Goal: Book appointment/travel/reservation

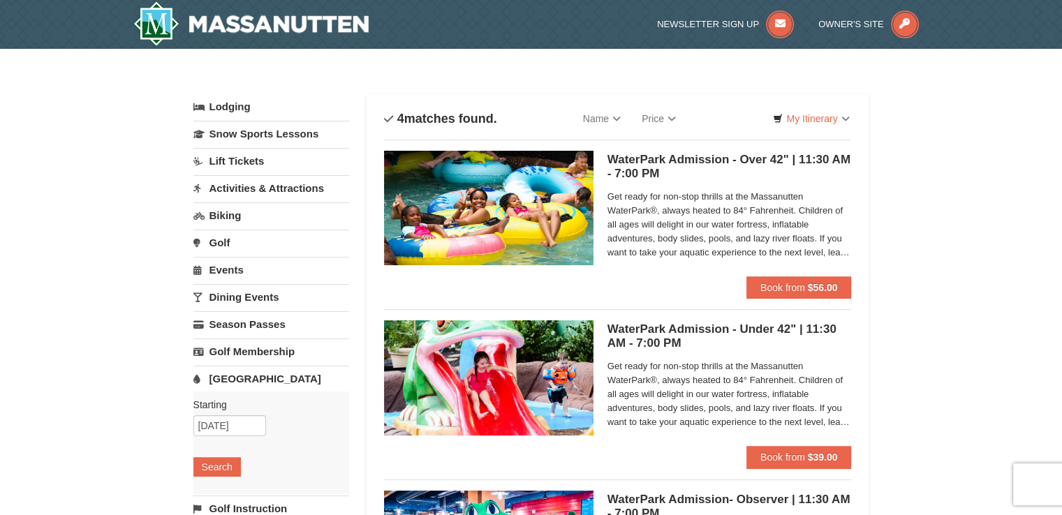
click at [485, 228] on img at bounding box center [488, 208] width 209 height 114
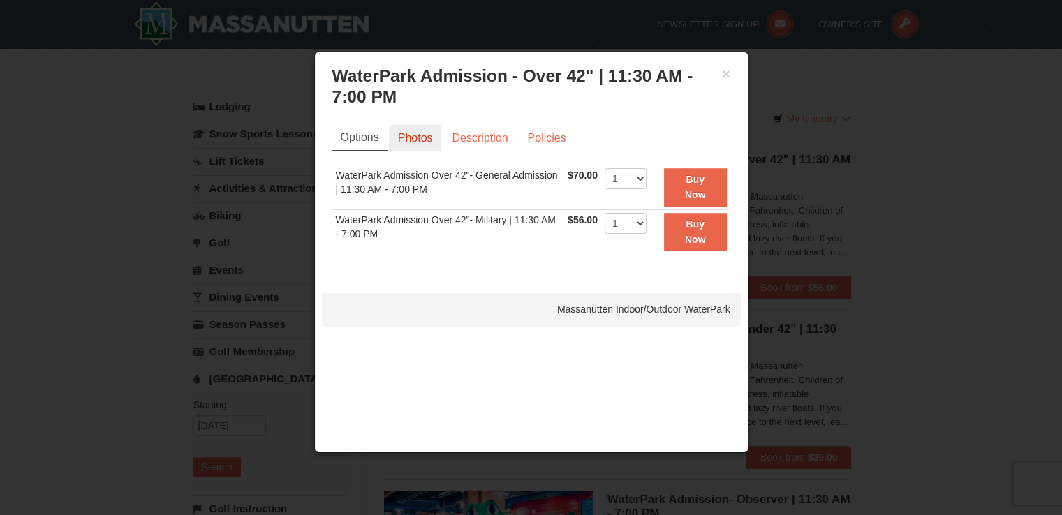
click at [410, 142] on link "Photos" at bounding box center [415, 138] width 53 height 27
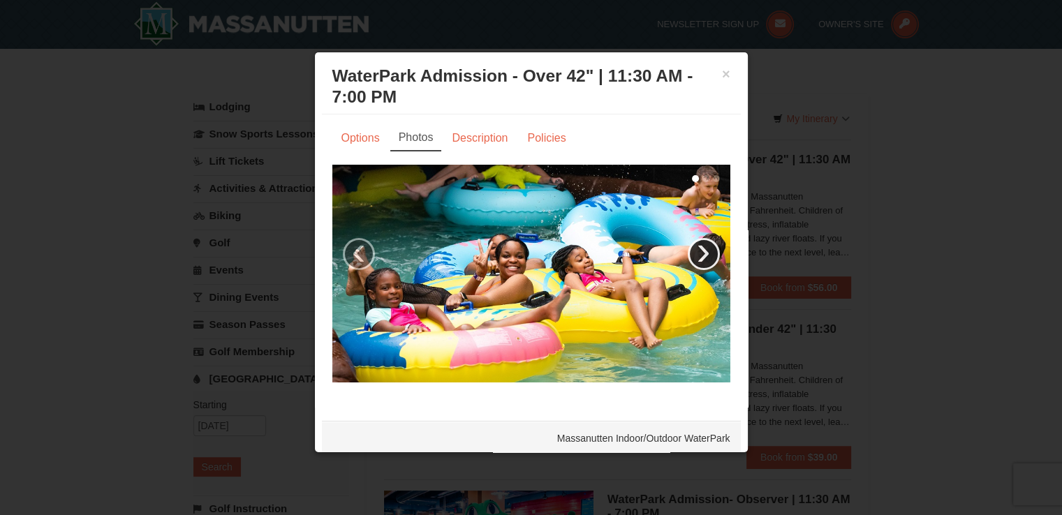
click at [690, 249] on link "›" at bounding box center [704, 254] width 32 height 32
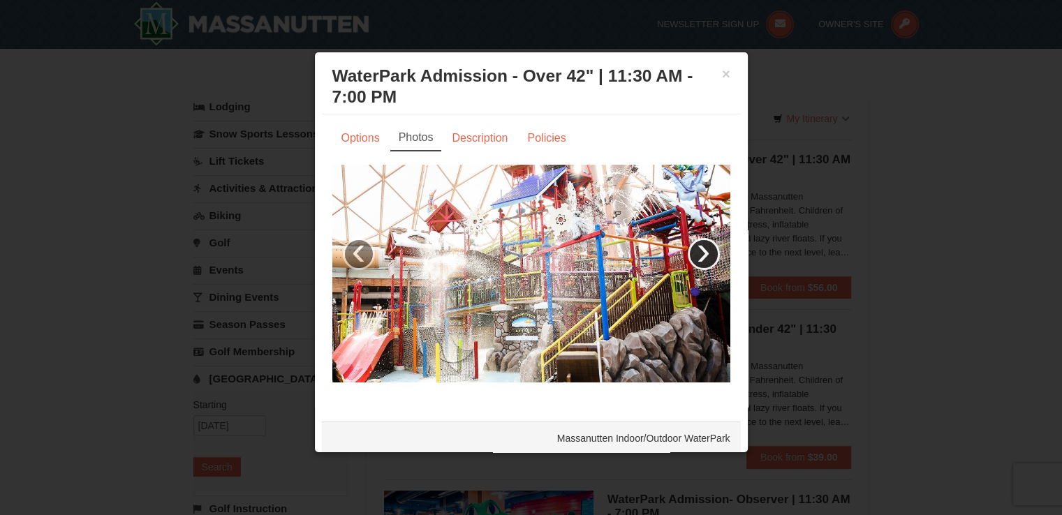
click at [690, 249] on link "›" at bounding box center [704, 254] width 32 height 32
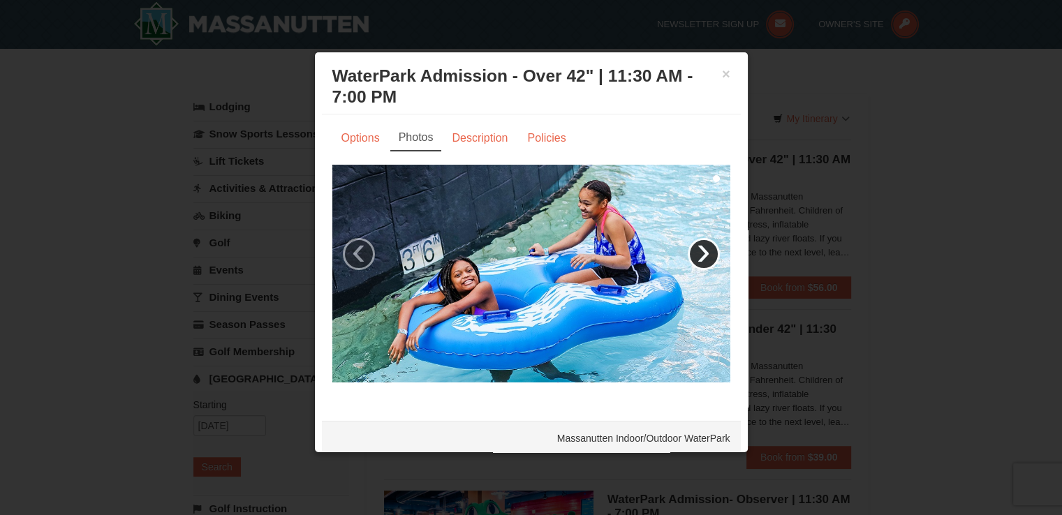
click at [690, 249] on link "›" at bounding box center [704, 254] width 32 height 32
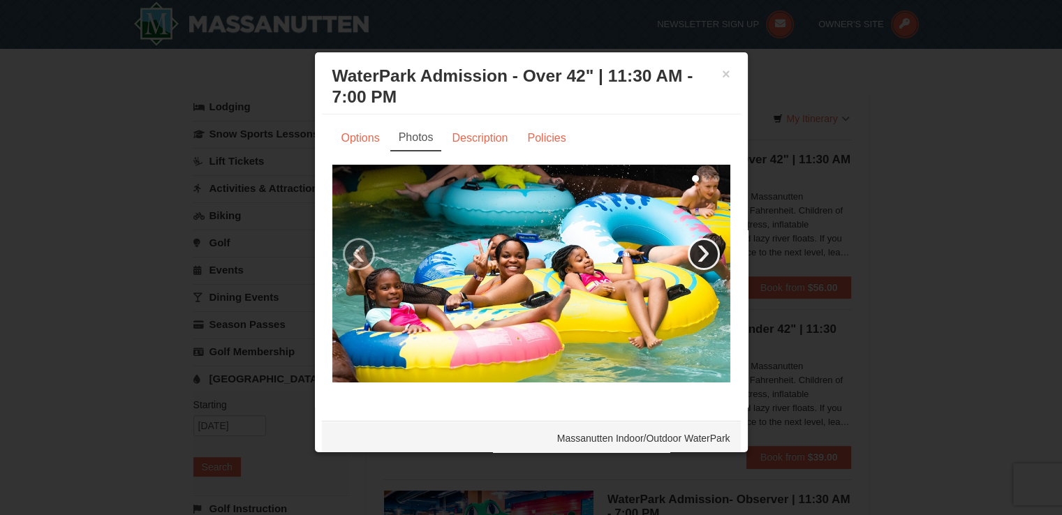
click at [690, 249] on link "›" at bounding box center [704, 254] width 32 height 32
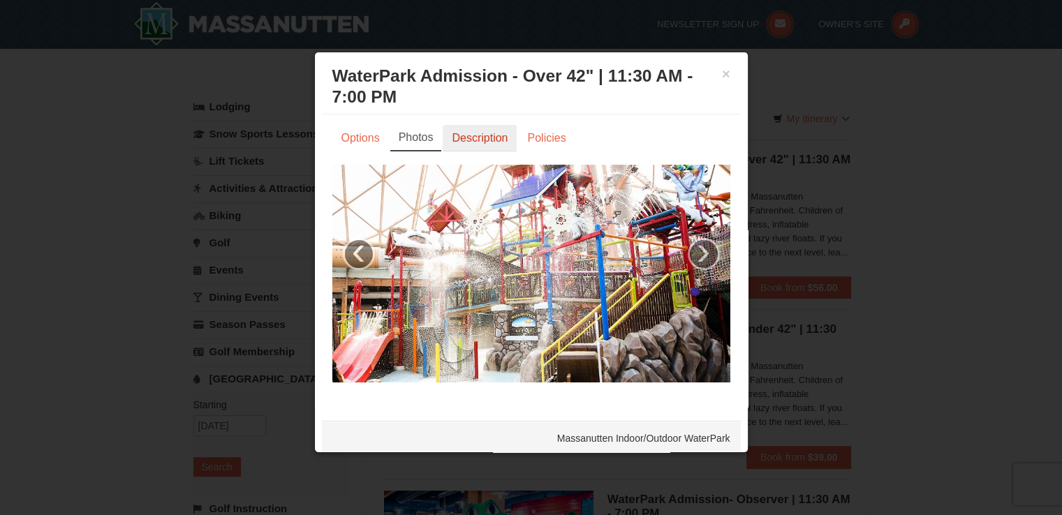
click at [456, 142] on link "Description" at bounding box center [480, 138] width 74 height 27
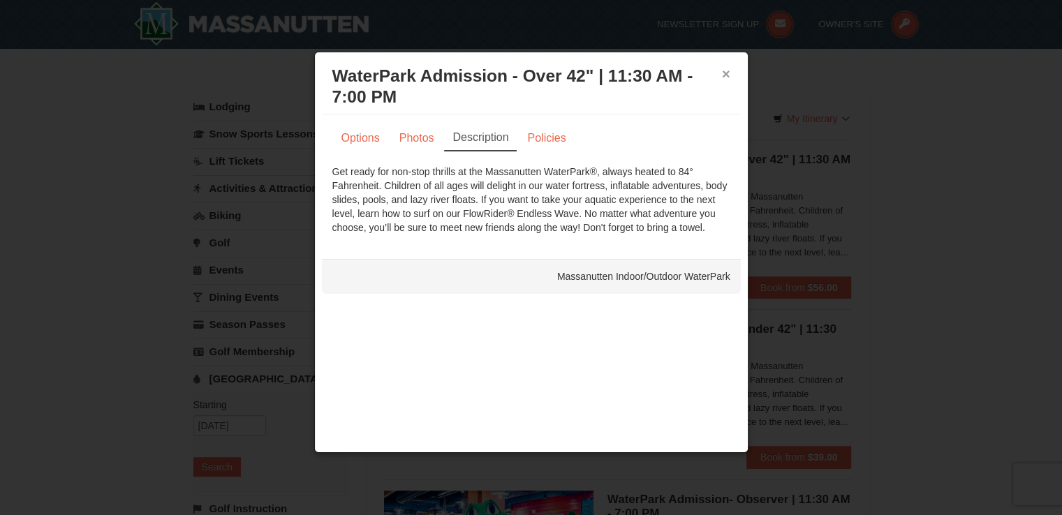
click at [725, 75] on button "×" at bounding box center [726, 74] width 8 height 14
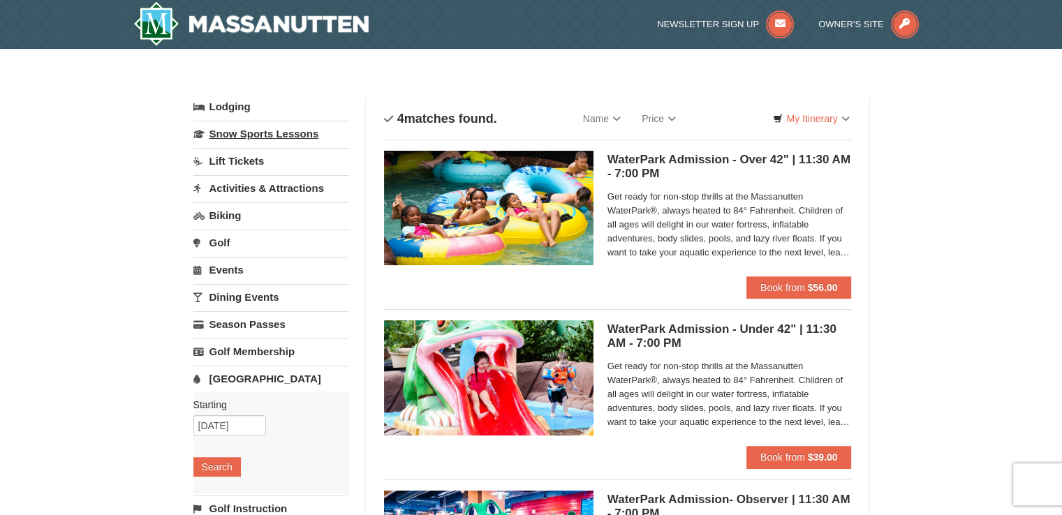
click at [299, 139] on link "Snow Sports Lessons" at bounding box center [271, 134] width 156 height 26
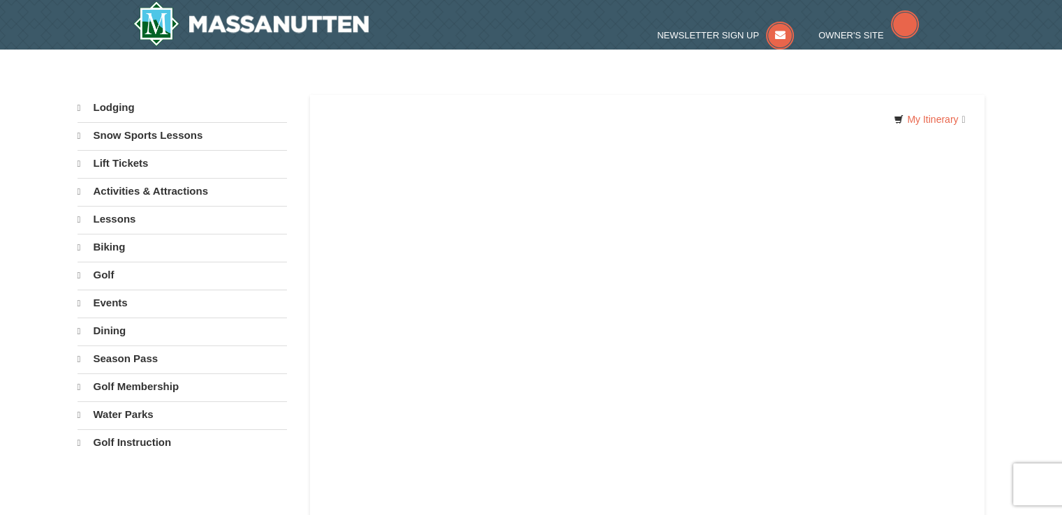
select select "9"
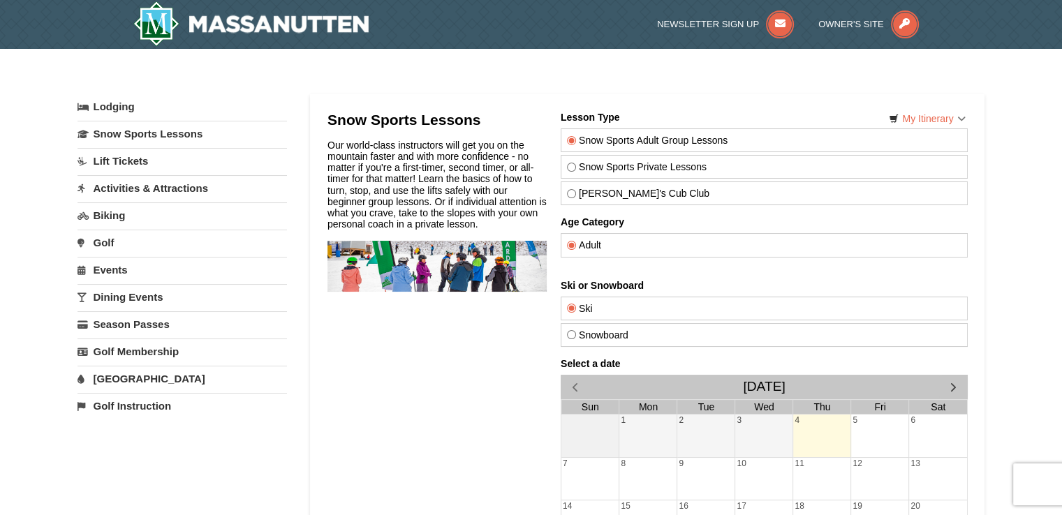
click at [593, 195] on label "Theo's Cub Club" at bounding box center [763, 193] width 394 height 11
click at [575, 195] on input "Theo's Cub Club" at bounding box center [570, 193] width 9 height 9
radio input "true"
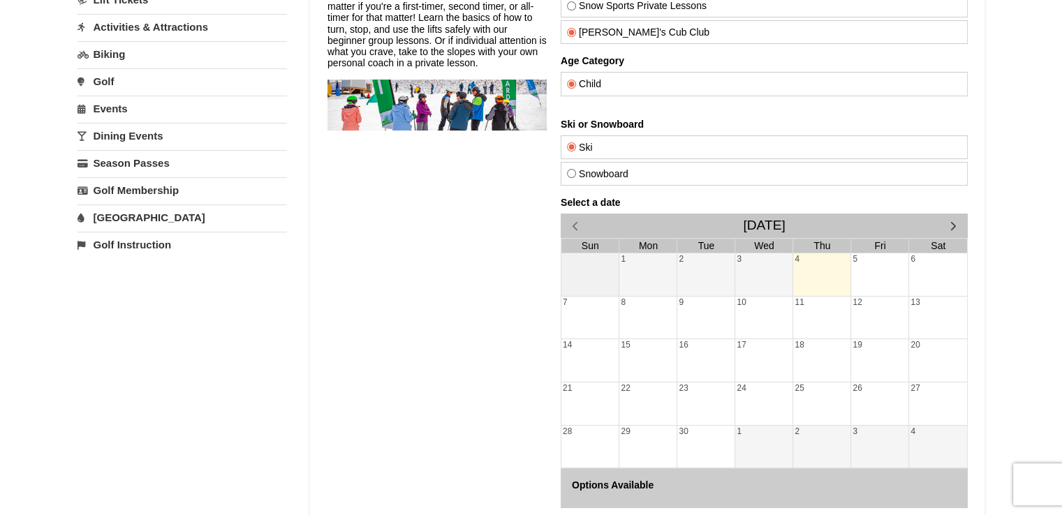
scroll to position [148, 0]
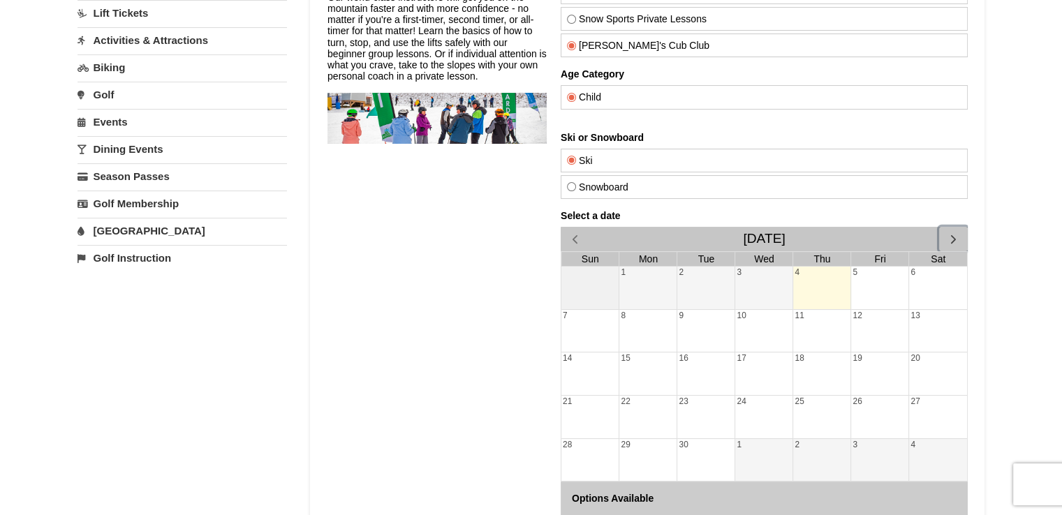
click at [954, 236] on span "button" at bounding box center [952, 239] width 15 height 15
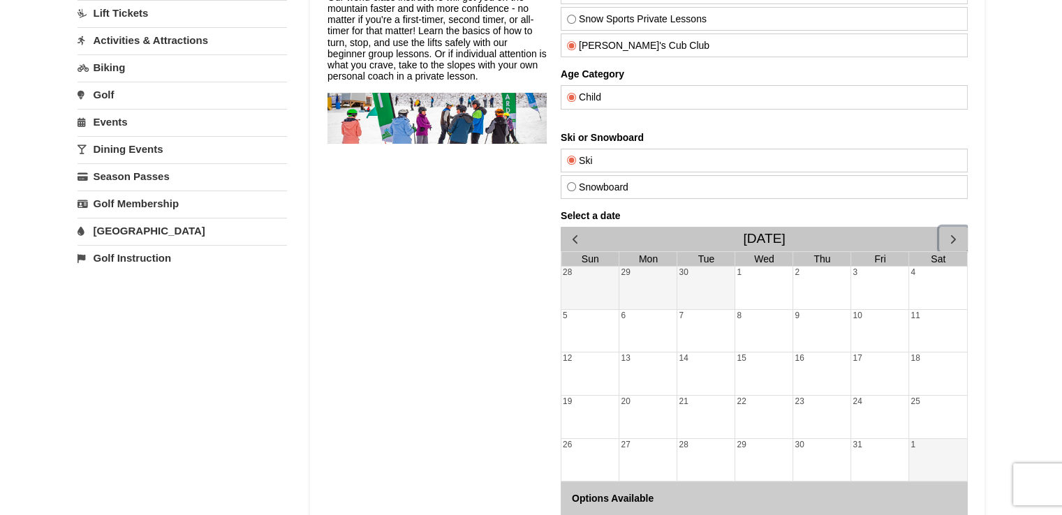
click at [954, 236] on span "button" at bounding box center [952, 239] width 15 height 15
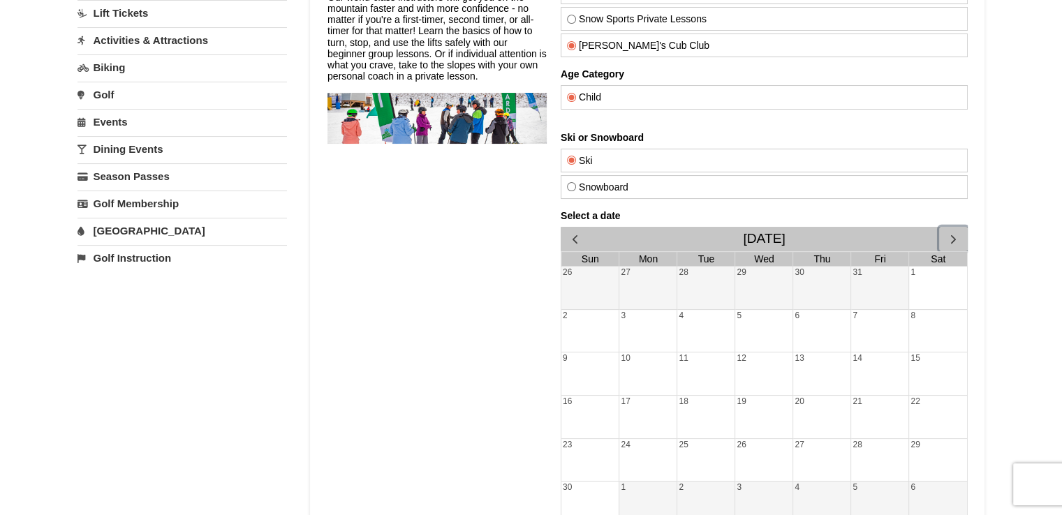
click at [954, 236] on span "button" at bounding box center [952, 239] width 15 height 15
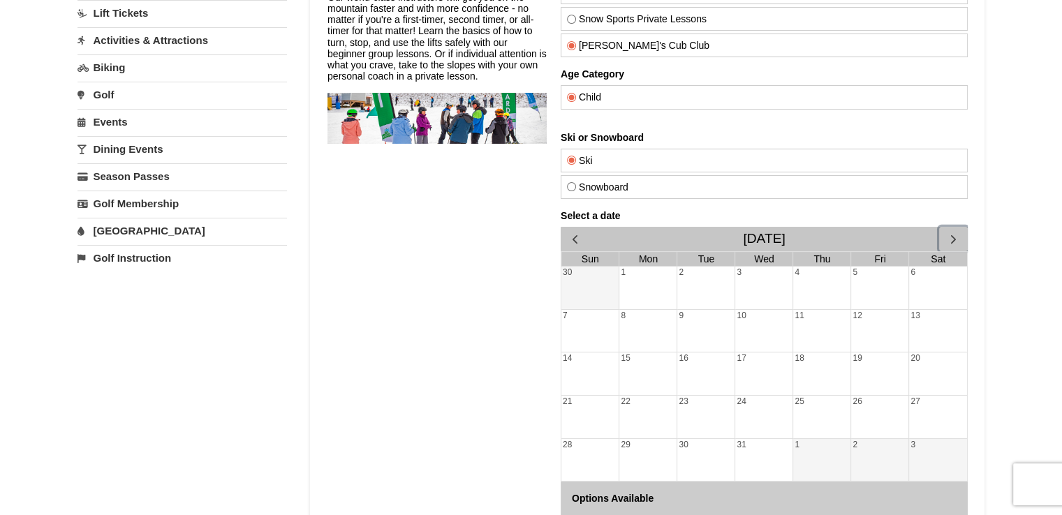
click at [597, 457] on div "28" at bounding box center [590, 460] width 58 height 43
click at [658, 440] on div "29" at bounding box center [647, 460] width 57 height 43
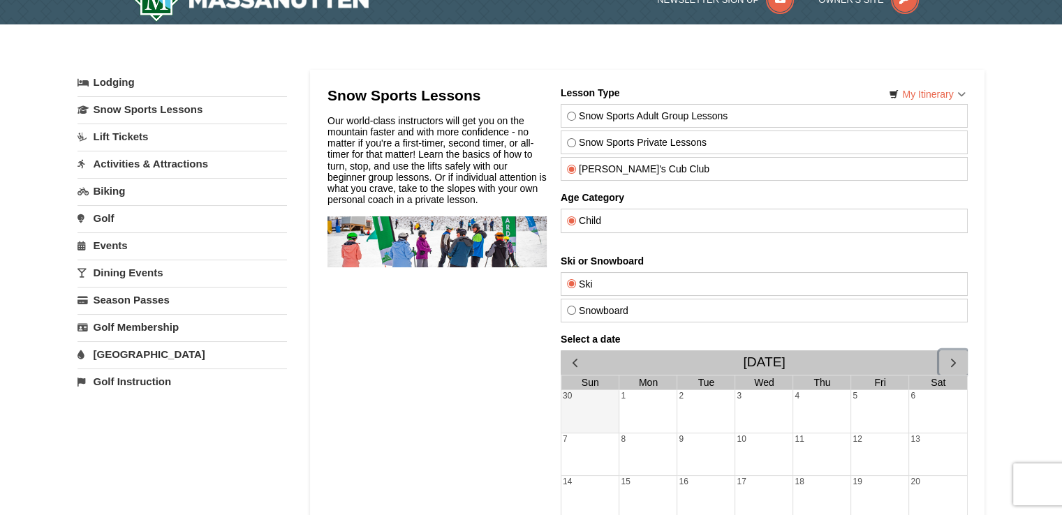
scroll to position [0, 0]
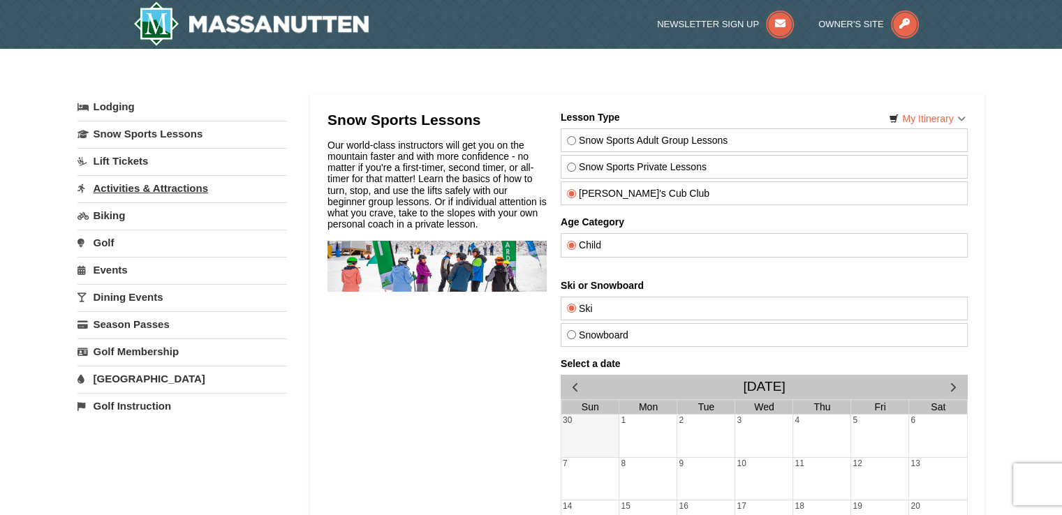
click at [140, 186] on link "Activities & Attractions" at bounding box center [181, 188] width 209 height 26
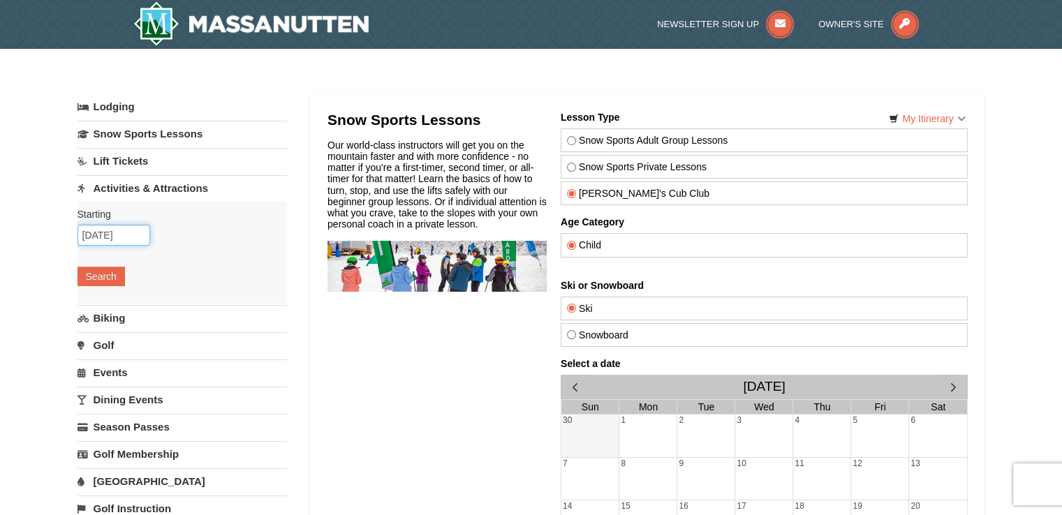
click at [112, 232] on input "[DATE]" at bounding box center [113, 235] width 73 height 21
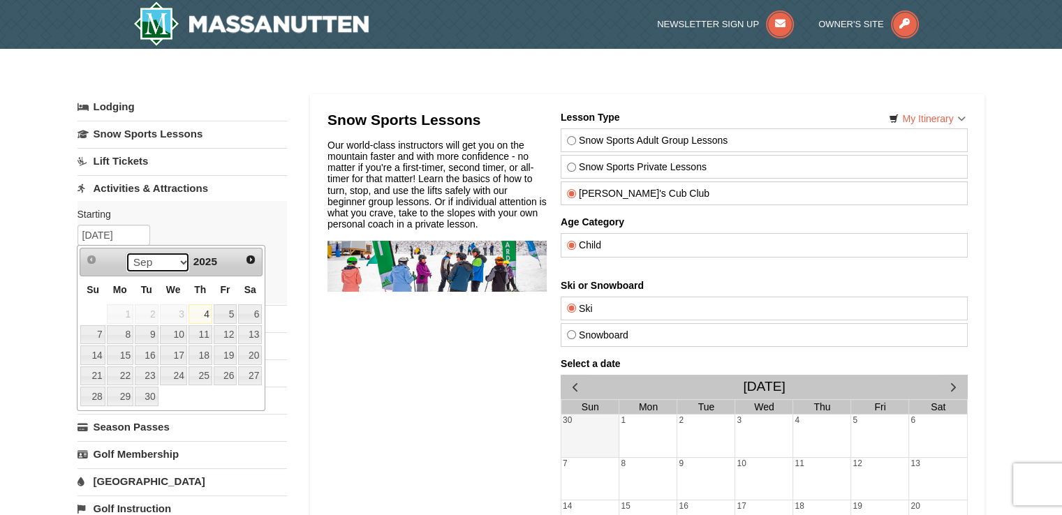
click at [524, 346] on select "Sep Oct Nov Dec" at bounding box center [552, 346] width 57 height 0
click at [98, 394] on link "28" at bounding box center [92, 397] width 24 height 20
type input "12/28/2025"
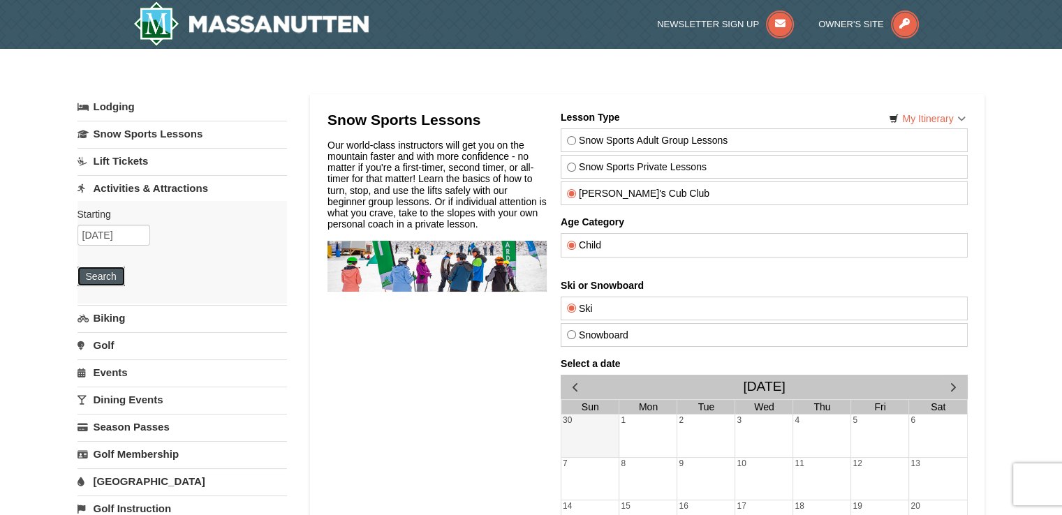
click at [108, 274] on button "Search" at bounding box center [100, 277] width 47 height 20
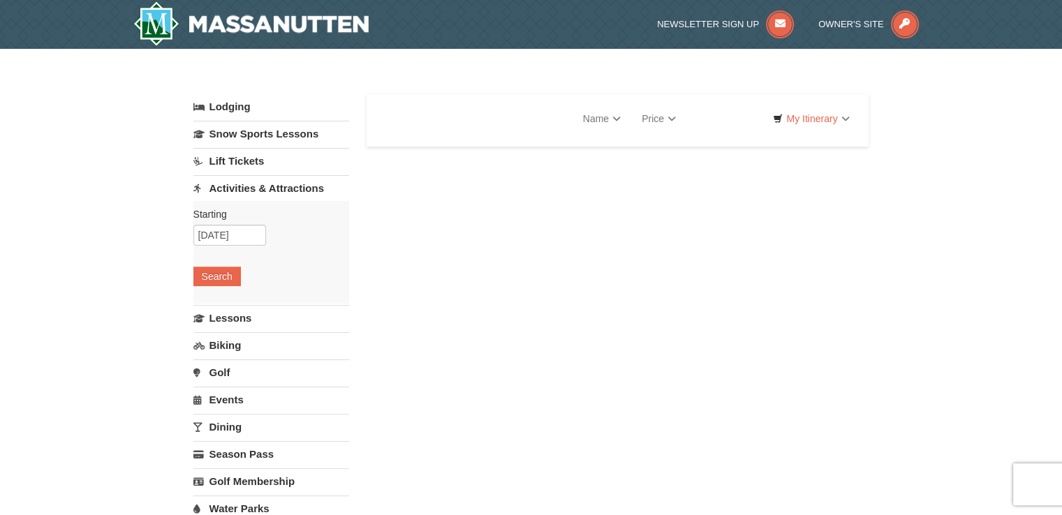
select select "9"
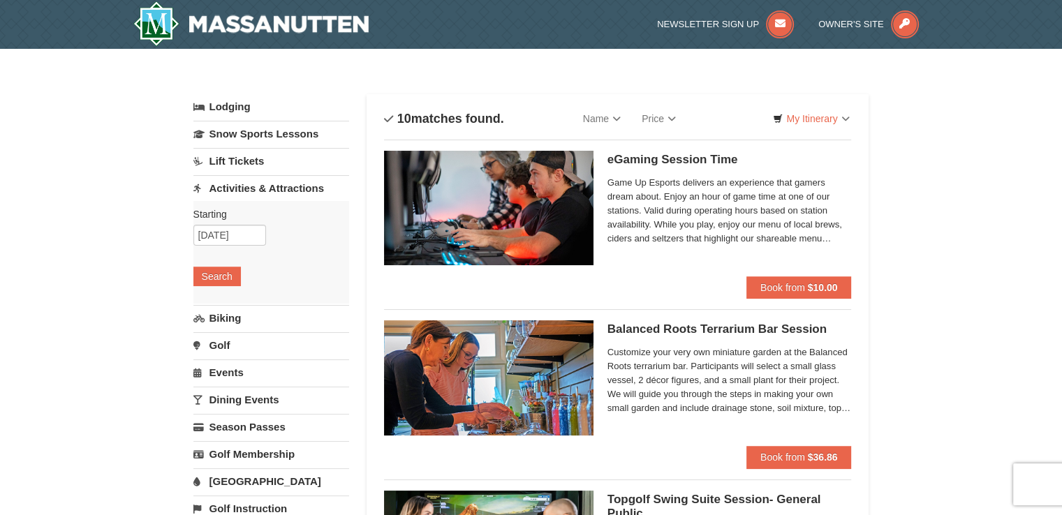
click at [239, 109] on link "Lodging" at bounding box center [271, 106] width 156 height 25
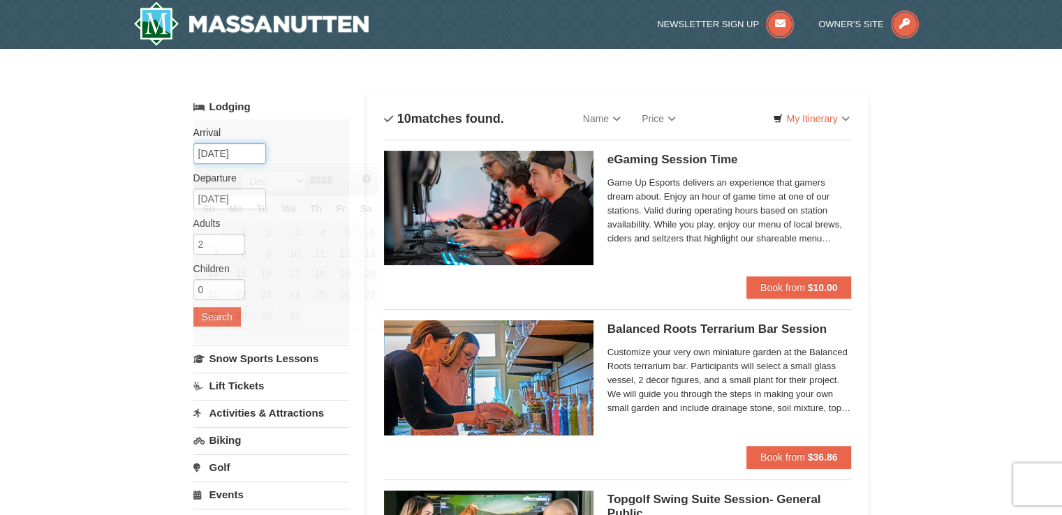
click at [225, 155] on input "[DATE]" at bounding box center [229, 153] width 73 height 21
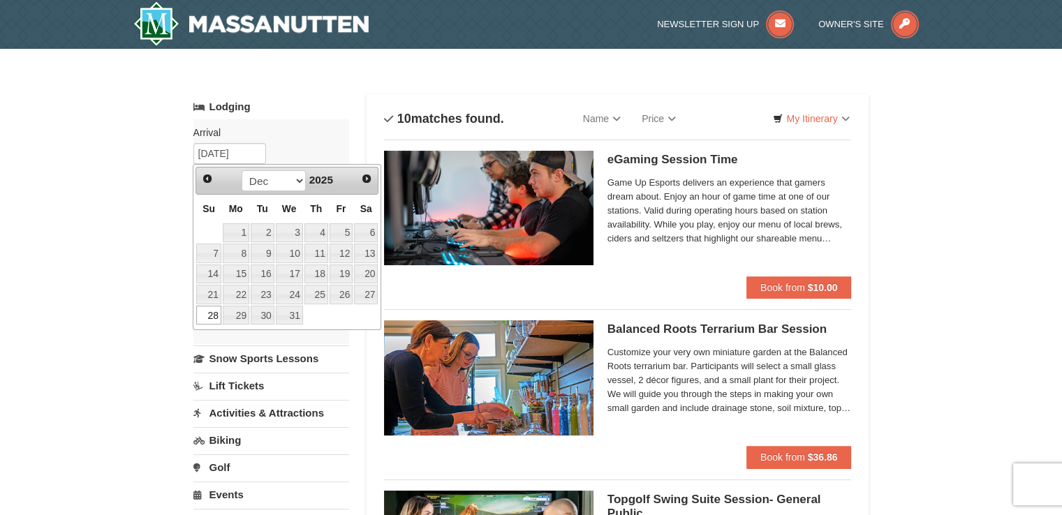
click at [288, 148] on div "Arrival Please format dates MM/DD/YYYY Please format dates MM/DD/YYYY 12/28/202…" at bounding box center [271, 231] width 156 height 225
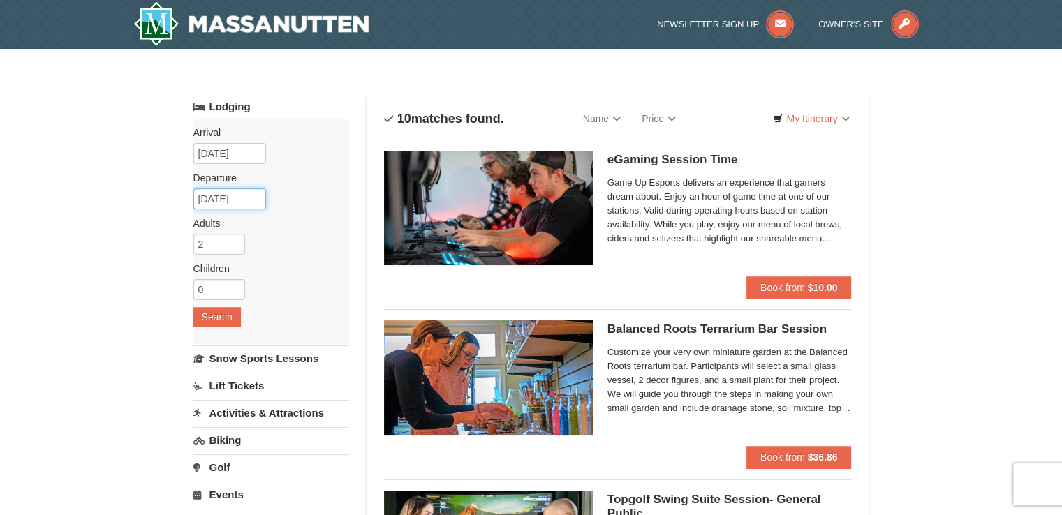
click at [235, 193] on input "12/30/2025" at bounding box center [229, 198] width 73 height 21
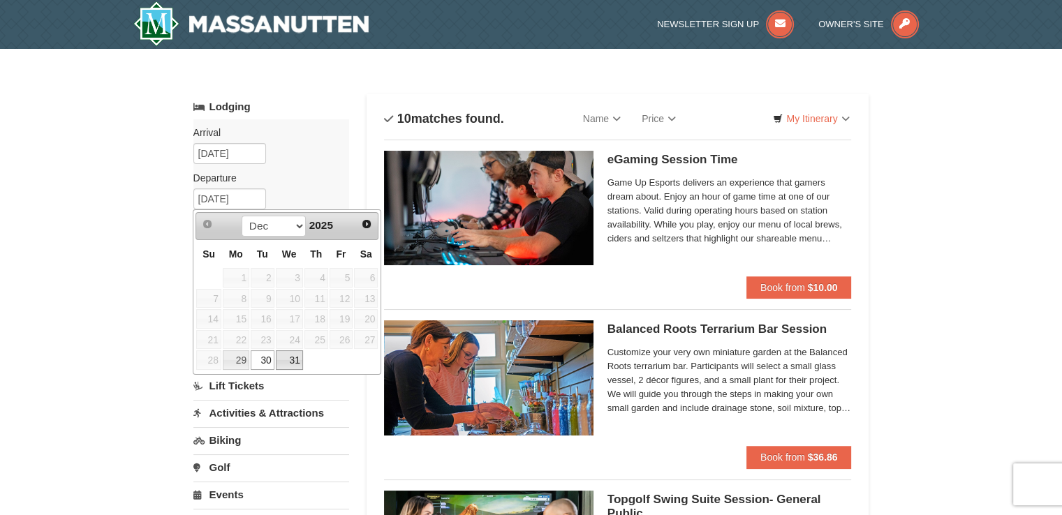
click at [289, 360] on link "31" at bounding box center [289, 360] width 27 height 20
type input "12/31/2025"
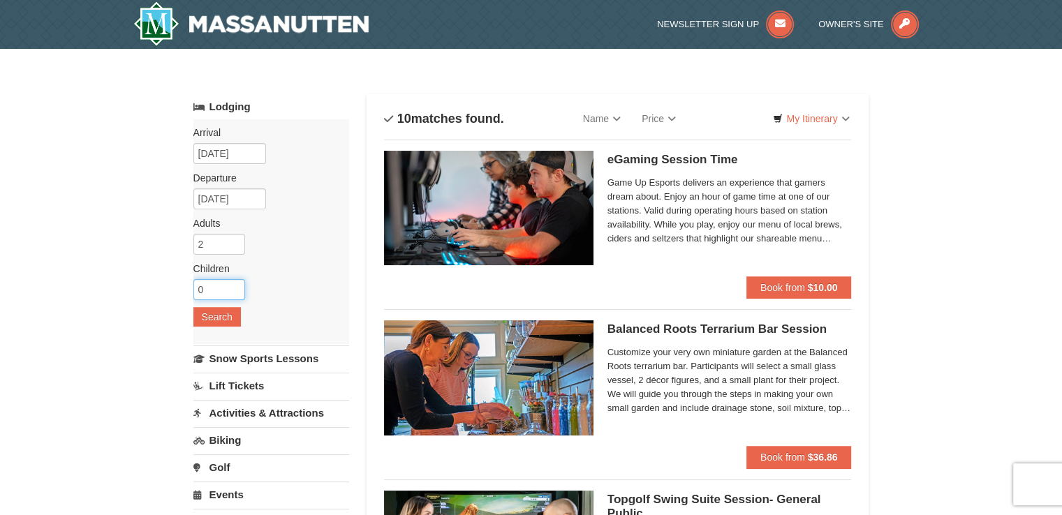
click at [213, 282] on input "0" at bounding box center [219, 289] width 52 height 21
type input "2"
click at [214, 315] on button "Search" at bounding box center [216, 317] width 47 height 20
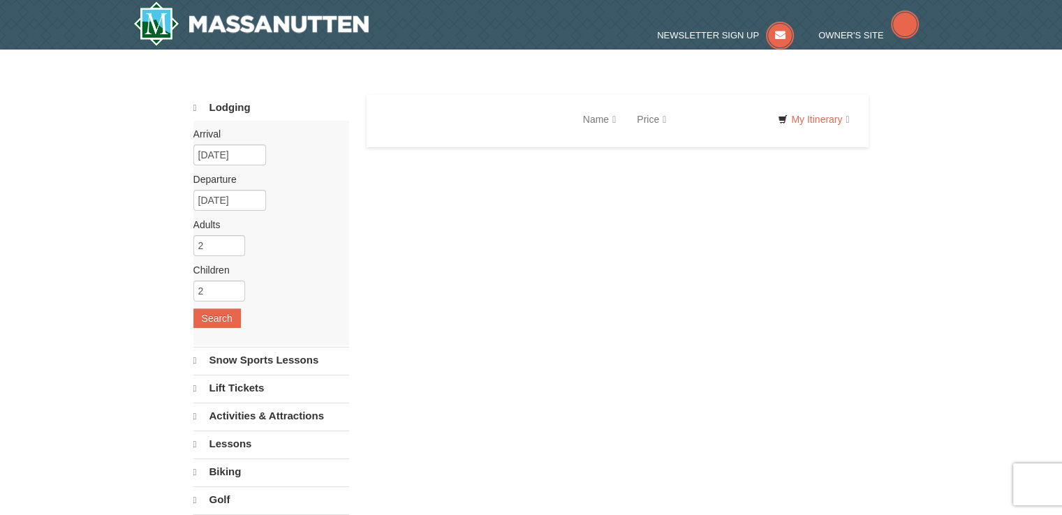
select select "9"
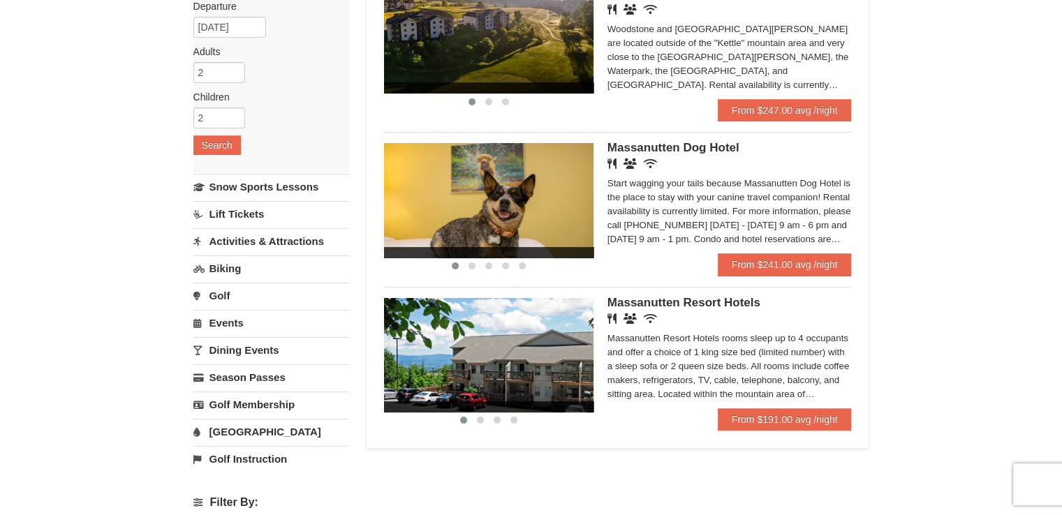
scroll to position [173, 0]
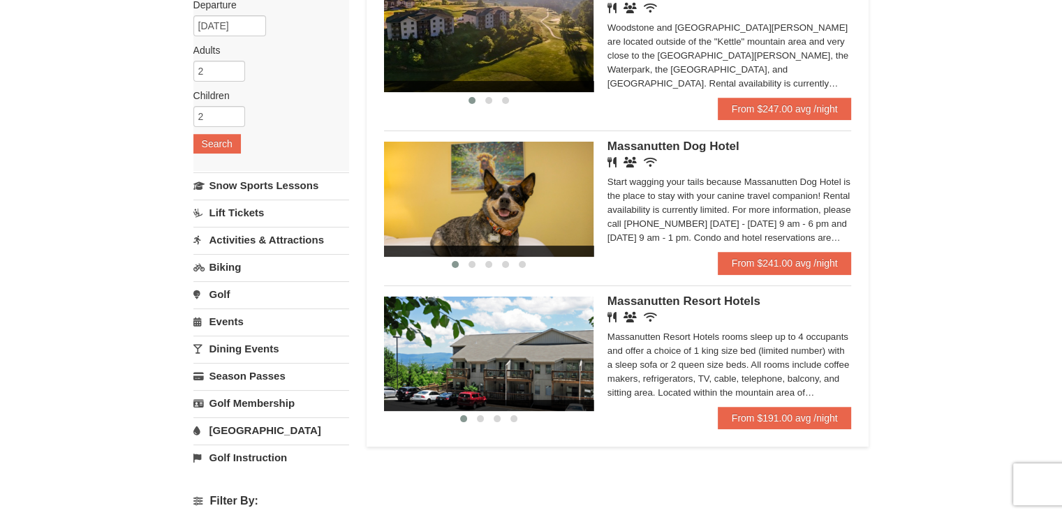
click at [576, 356] on img at bounding box center [488, 354] width 209 height 114
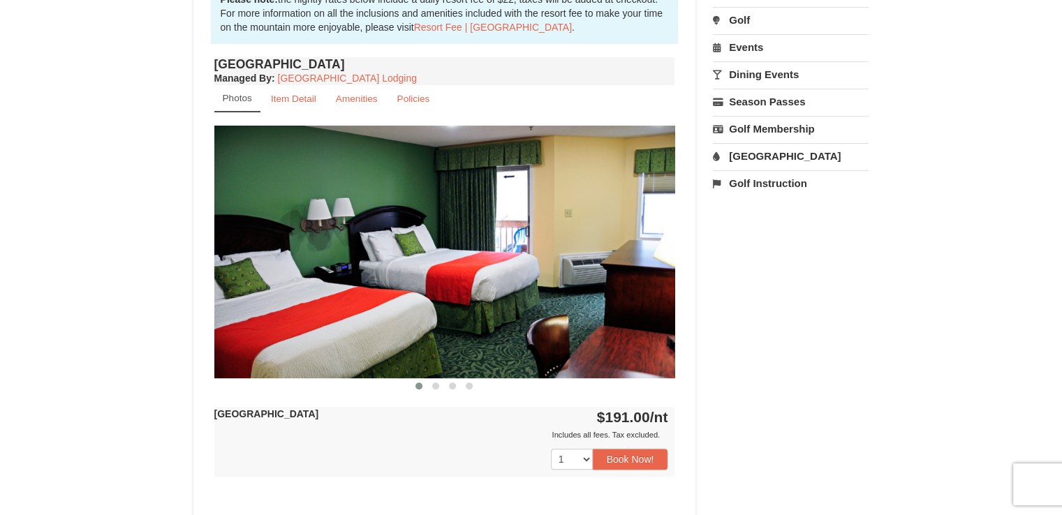
scroll to position [475, 0]
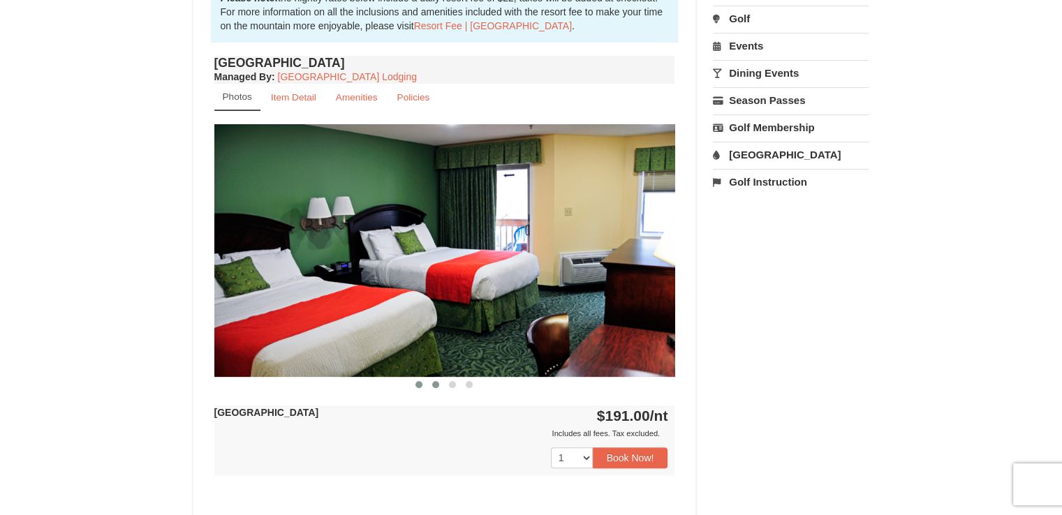
click at [434, 381] on span at bounding box center [435, 384] width 7 height 7
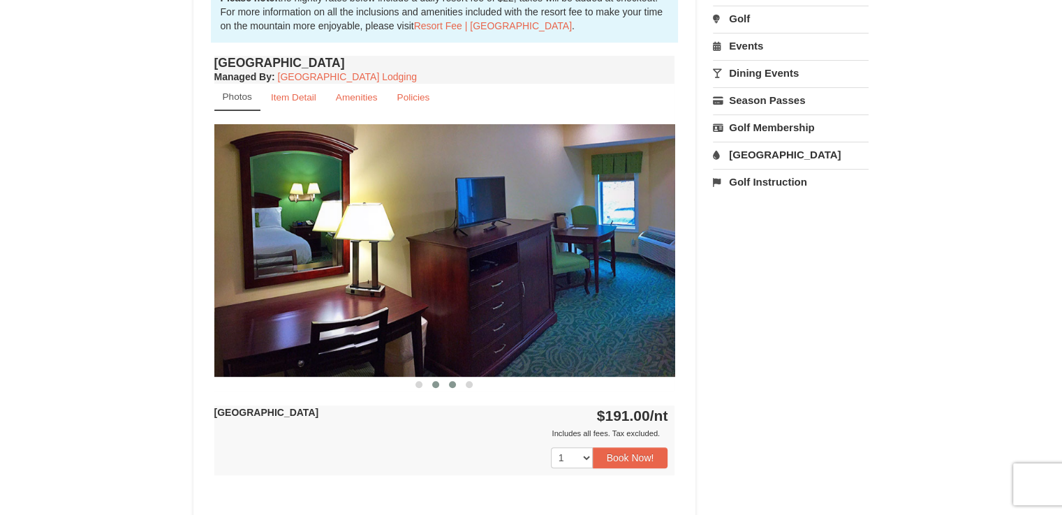
click at [452, 383] on span at bounding box center [452, 384] width 7 height 7
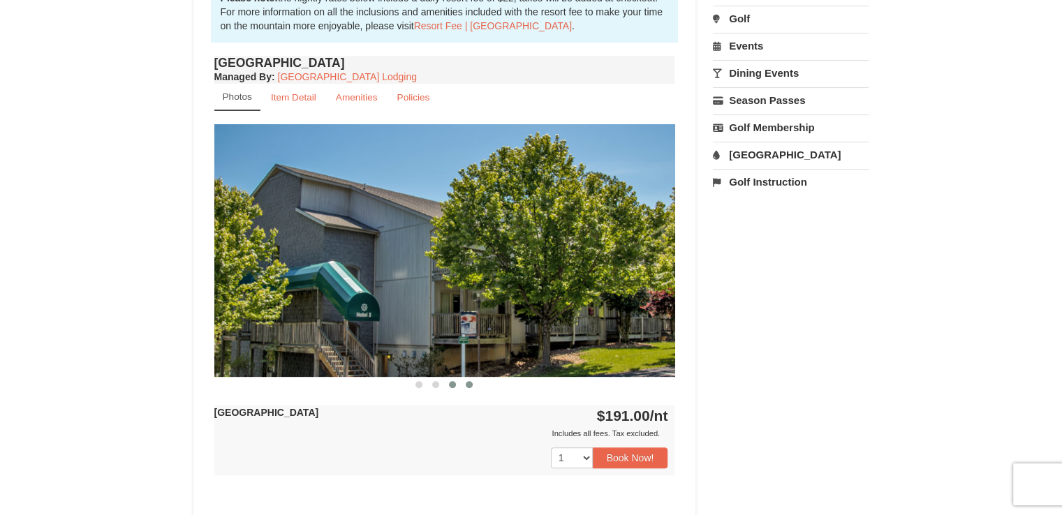
click at [470, 383] on span at bounding box center [469, 384] width 7 height 7
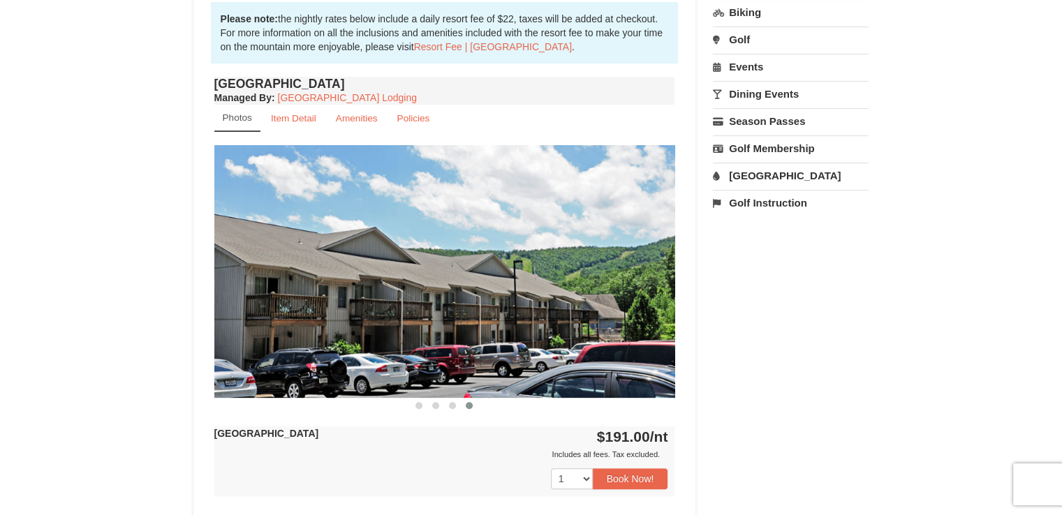
scroll to position [458, 0]
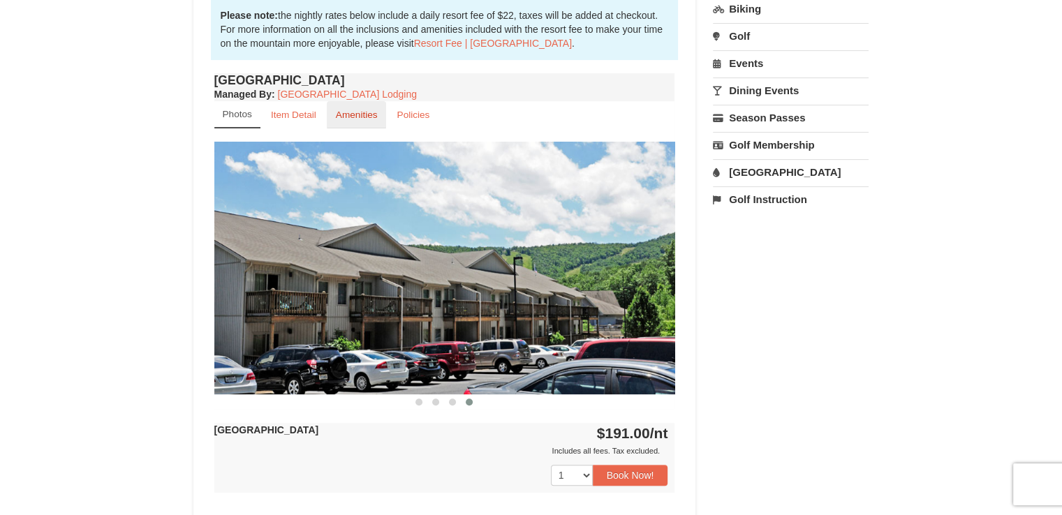
click at [369, 117] on small "Amenities" at bounding box center [357, 115] width 42 height 10
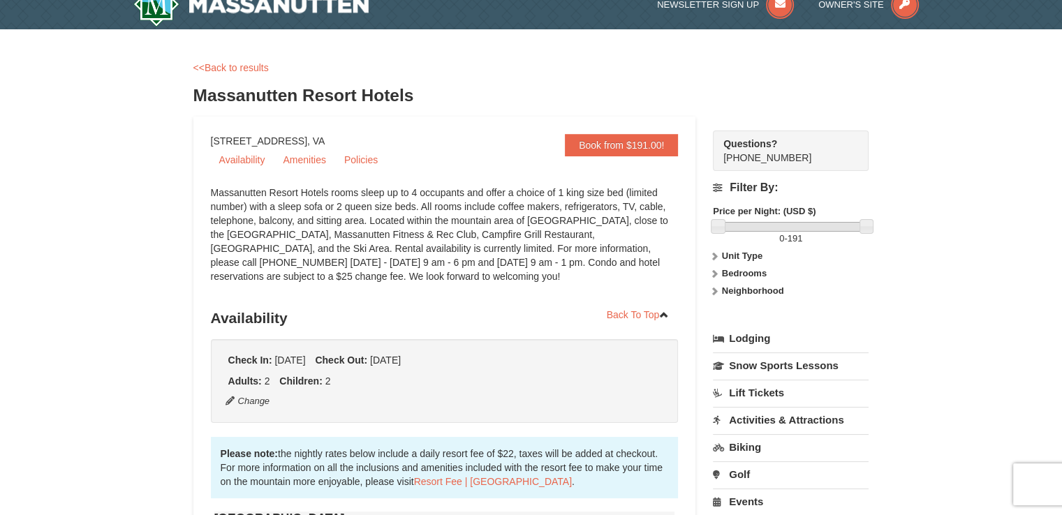
scroll to position [0, 0]
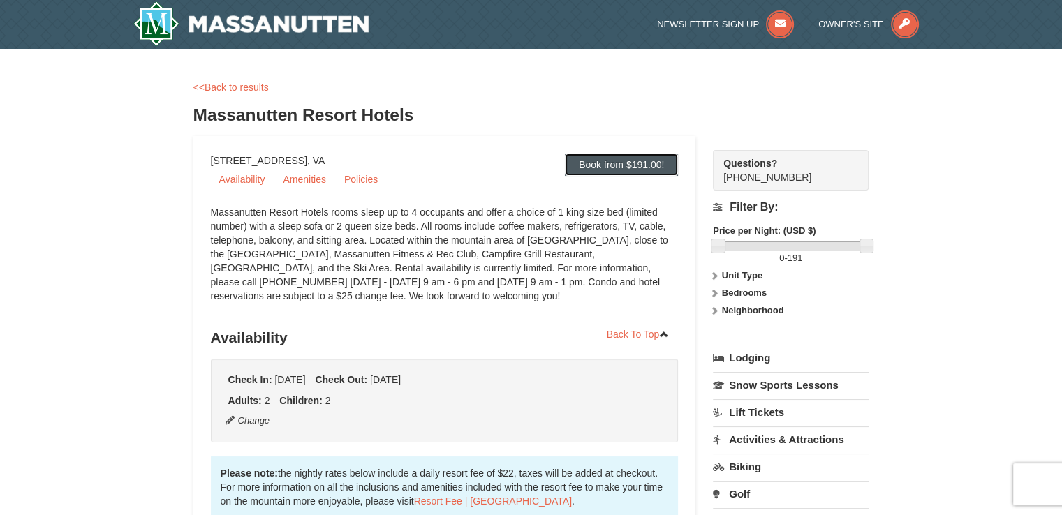
click at [633, 162] on link "Book from $191.00!" at bounding box center [621, 165] width 113 height 22
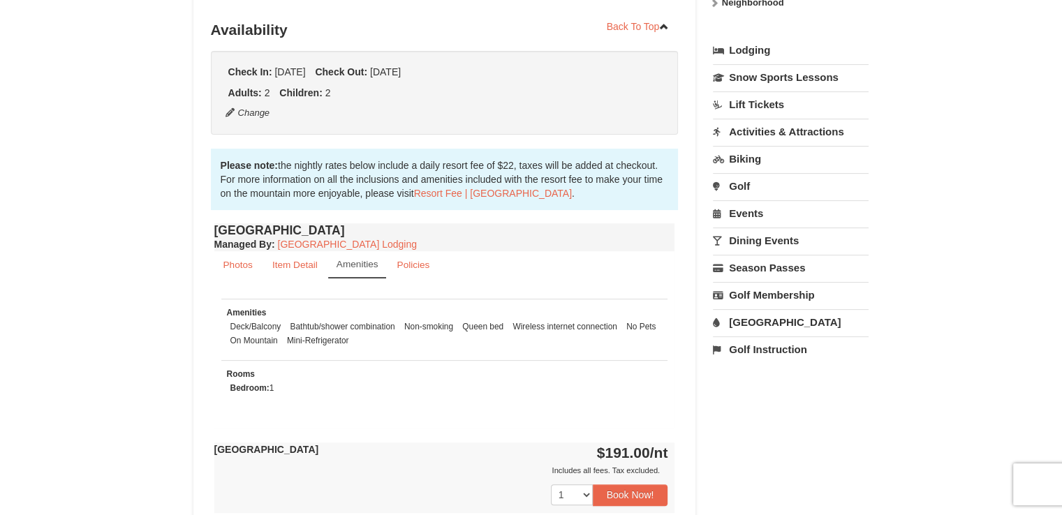
scroll to position [324, 0]
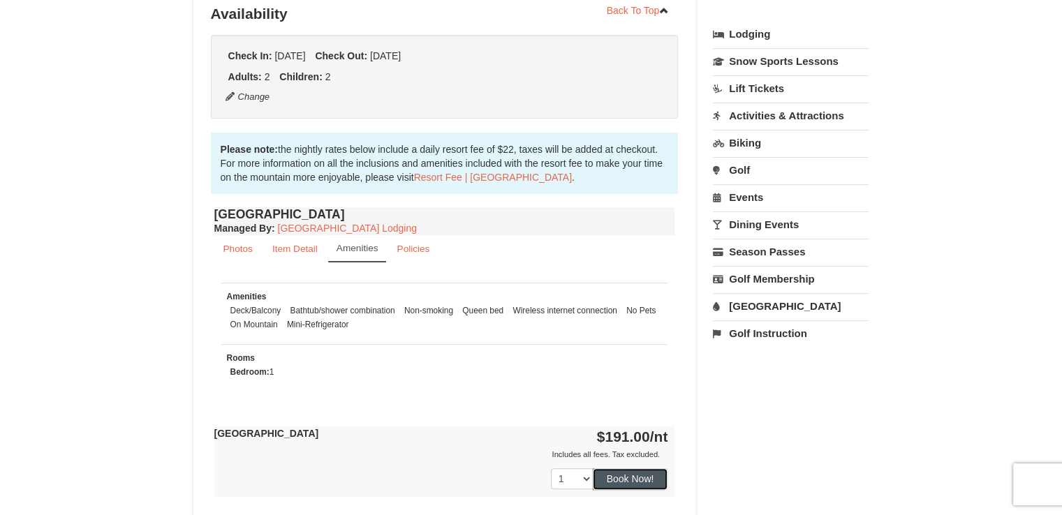
click at [613, 479] on button "Book Now!" at bounding box center [630, 478] width 75 height 21
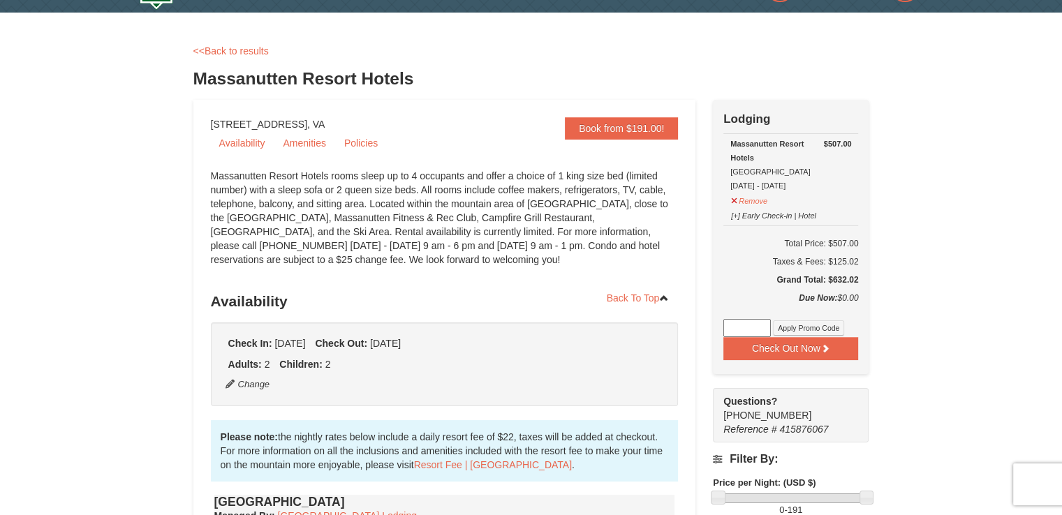
scroll to position [0, 0]
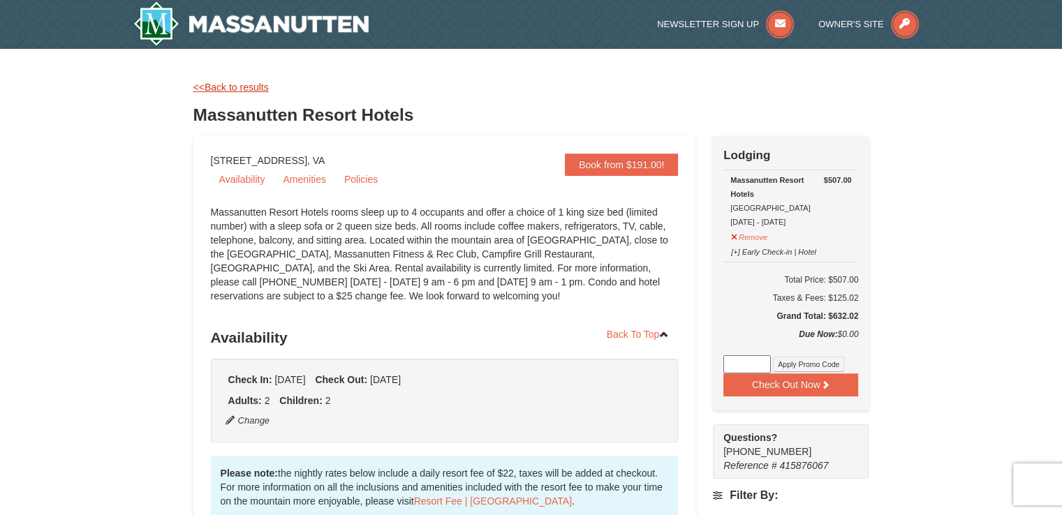
click at [237, 87] on link "<<Back to results" at bounding box center [230, 87] width 75 height 11
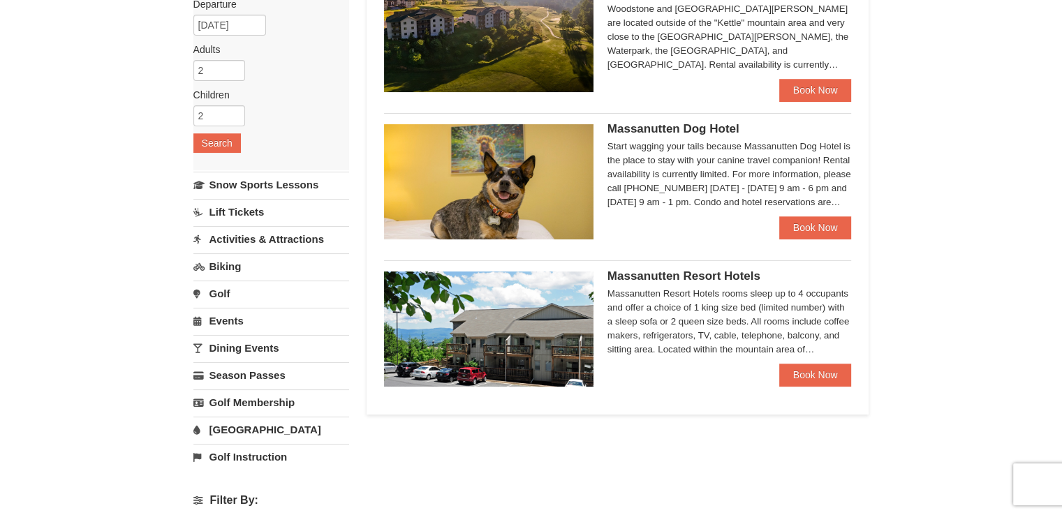
scroll to position [172, 0]
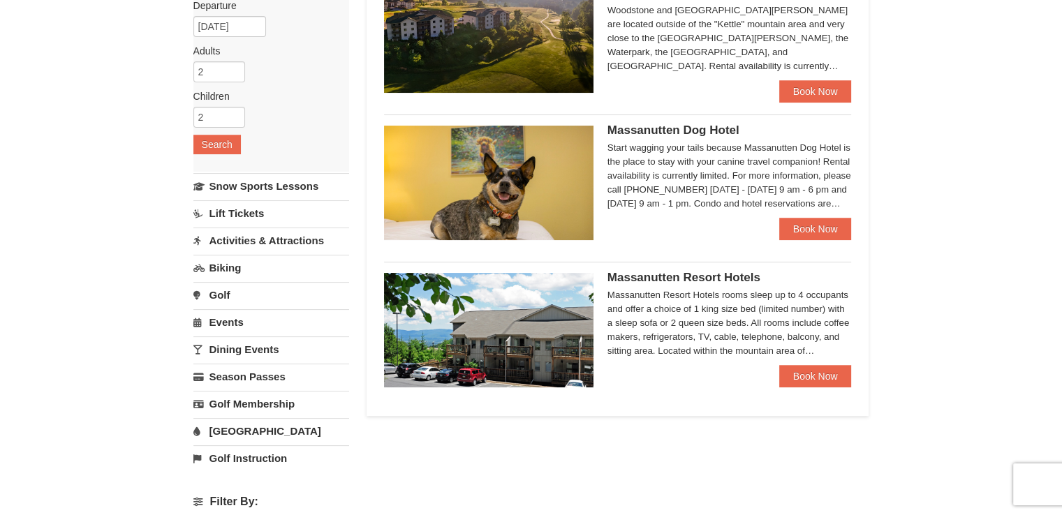
click at [244, 218] on link "Lift Tickets" at bounding box center [271, 213] width 156 height 26
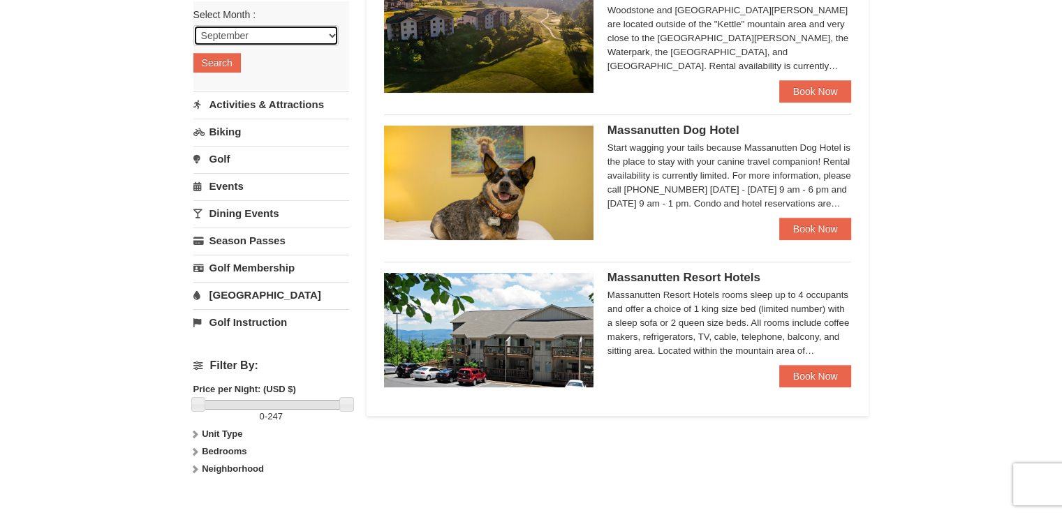
click at [247, 34] on select "September October November December January February March April May June July …" at bounding box center [265, 35] width 145 height 21
select select "12"
click at [193, 25] on select "September October November December January February March April May June July …" at bounding box center [265, 35] width 145 height 21
click at [218, 64] on button "Search" at bounding box center [216, 63] width 47 height 20
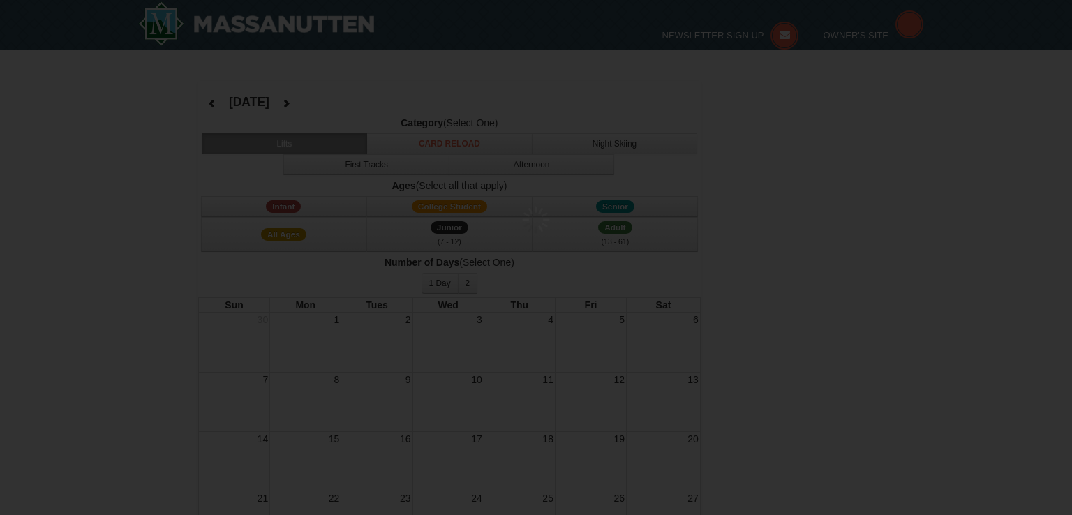
select select "12"
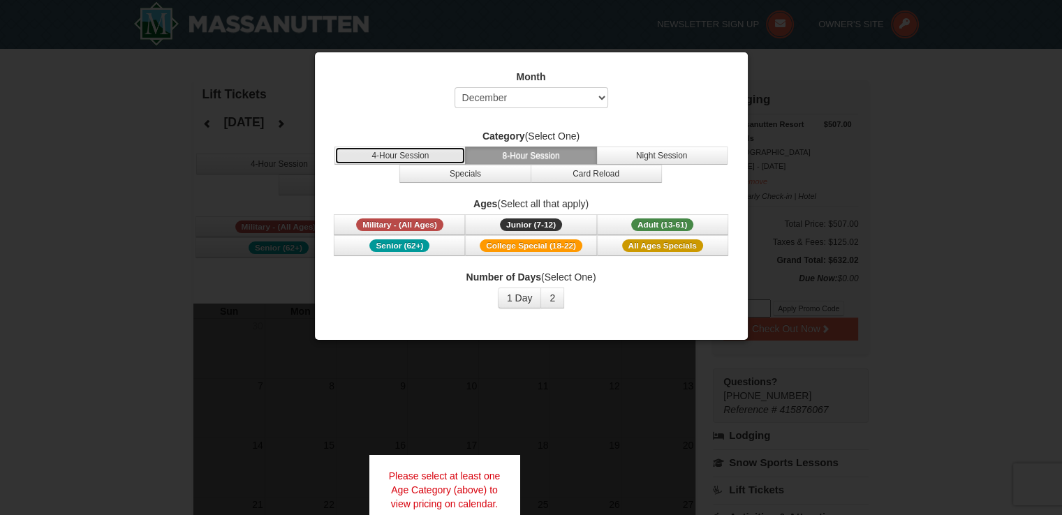
click at [443, 157] on button "4-Hour Session" at bounding box center [399, 156] width 131 height 18
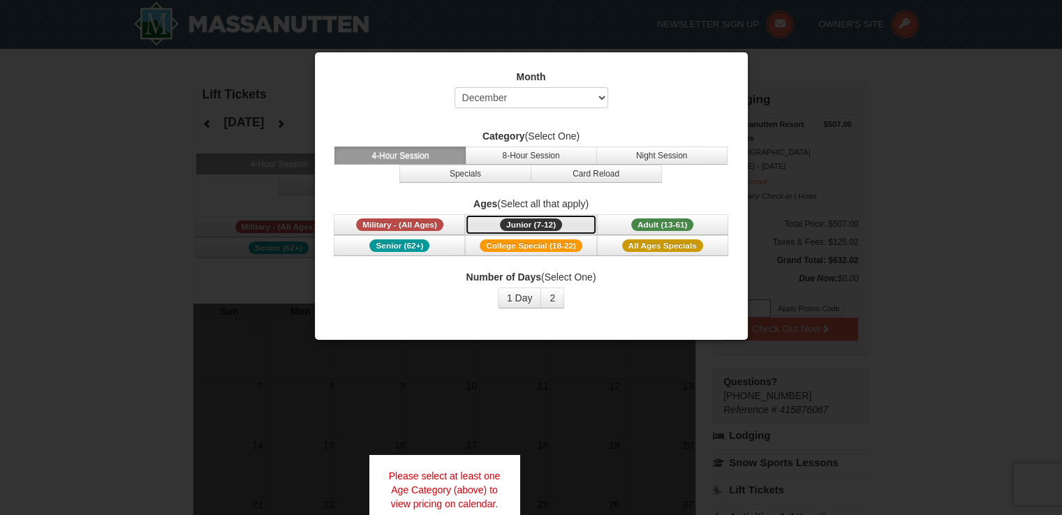
click at [537, 220] on span "Junior (7-12)" at bounding box center [531, 225] width 62 height 13
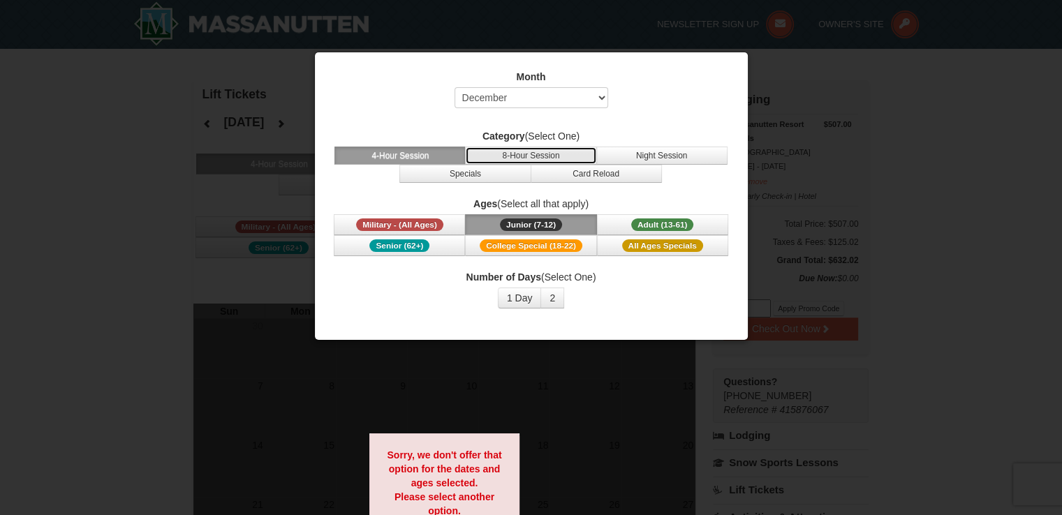
click at [526, 158] on button "8-Hour Session" at bounding box center [530, 156] width 131 height 18
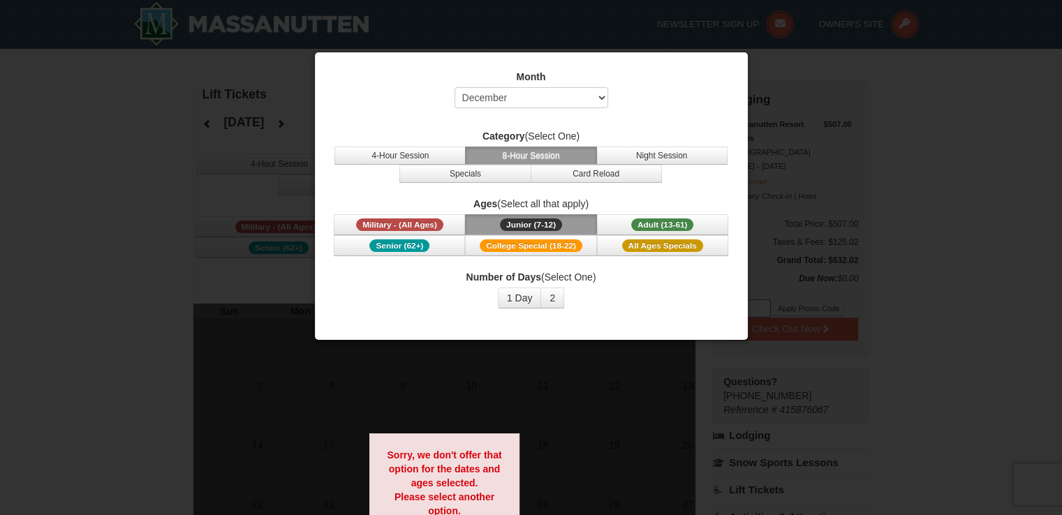
click at [528, 224] on span "Junior (7-12)" at bounding box center [531, 225] width 62 height 13
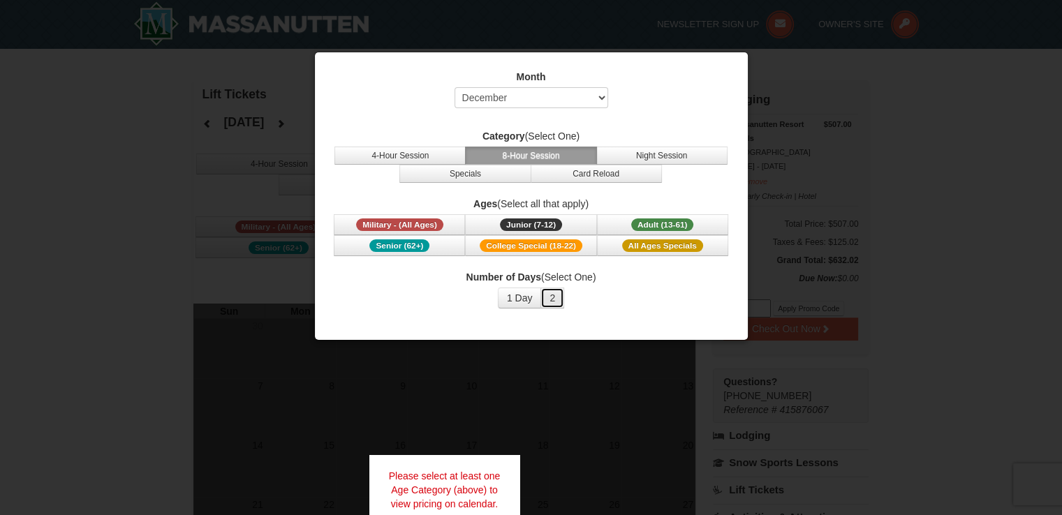
click at [553, 299] on button "2" at bounding box center [552, 298] width 24 height 21
click at [531, 299] on button "1 Day" at bounding box center [520, 298] width 44 height 21
click at [555, 300] on button "2" at bounding box center [552, 298] width 24 height 21
click at [535, 226] on span "Junior (7-12)" at bounding box center [531, 225] width 62 height 13
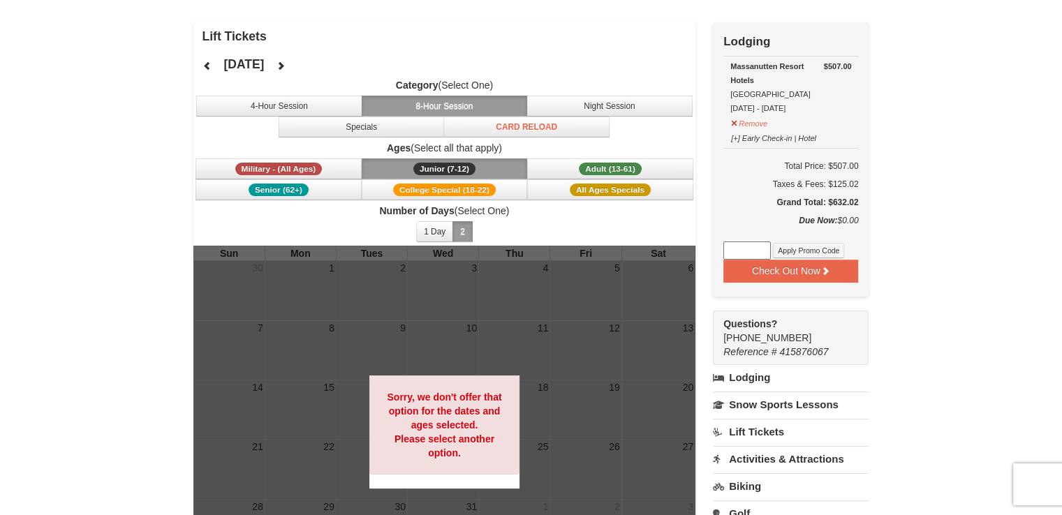
scroll to position [50, 0]
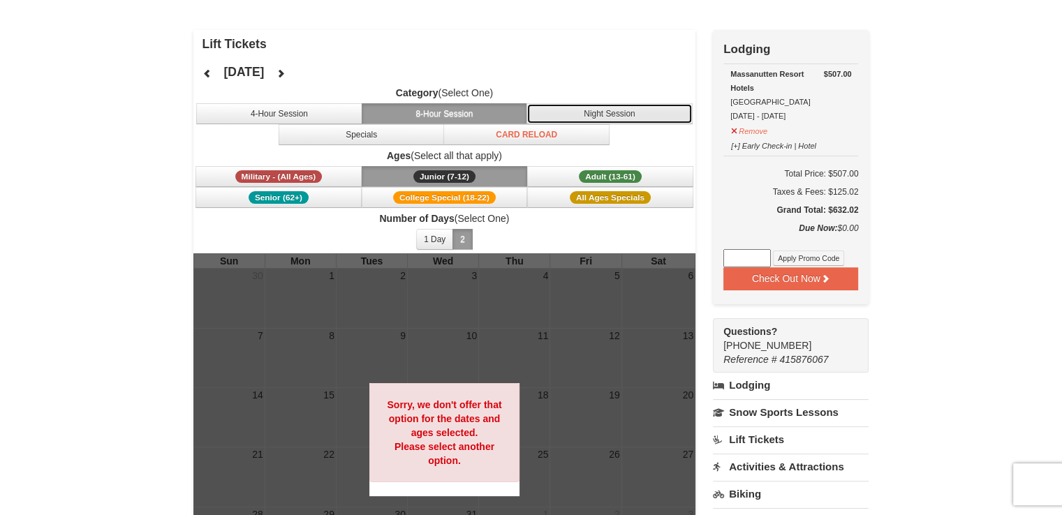
click at [605, 117] on button "Night Session" at bounding box center [609, 113] width 166 height 21
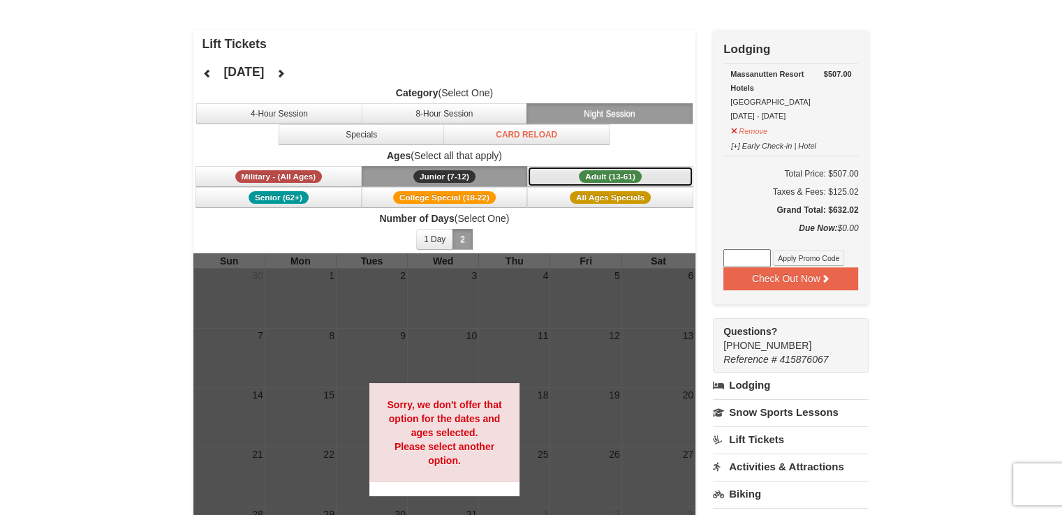
click at [548, 175] on button "Adult (13-61) (13 - 61)" at bounding box center [610, 176] width 166 height 21
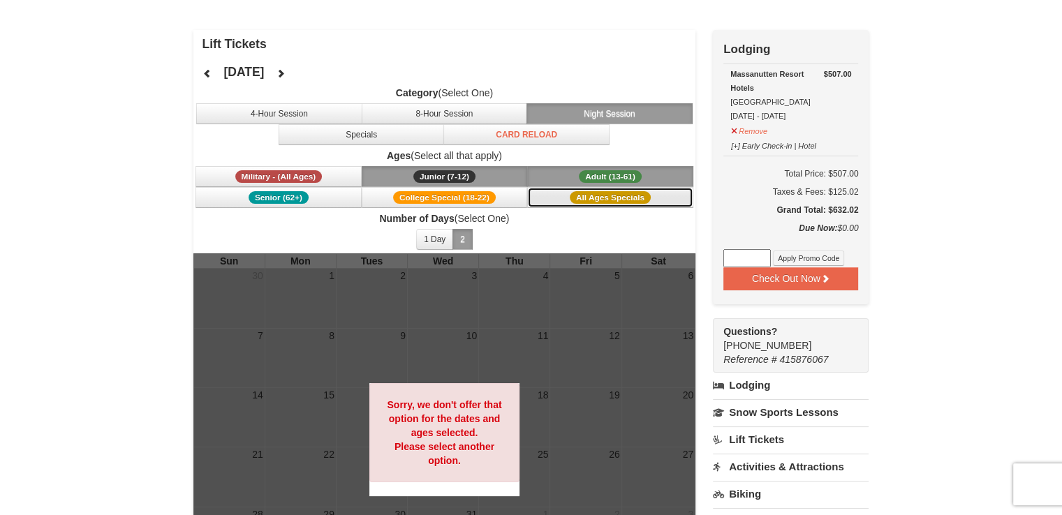
click at [553, 201] on button "All Ages Specials" at bounding box center [610, 197] width 166 height 21
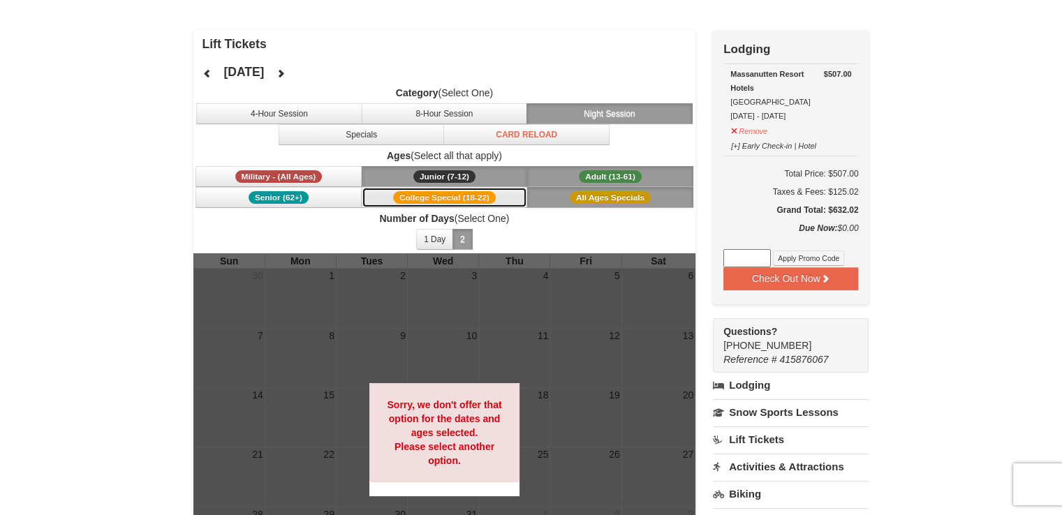
click at [477, 202] on span "College Special (18-22)" at bounding box center [444, 197] width 103 height 13
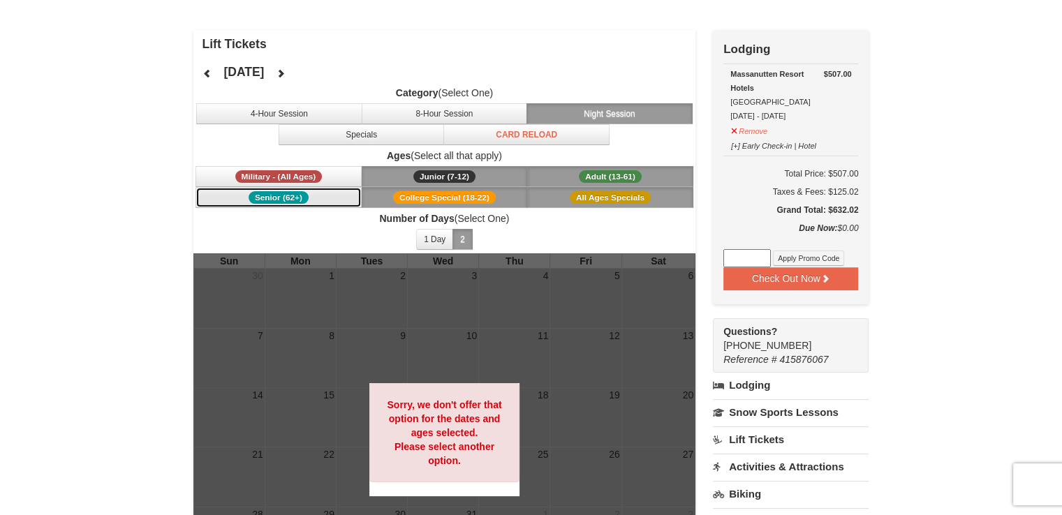
click at [329, 202] on button "Senior (62+)" at bounding box center [278, 197] width 166 height 21
click at [306, 174] on span "Military - (All Ages)" at bounding box center [278, 176] width 87 height 13
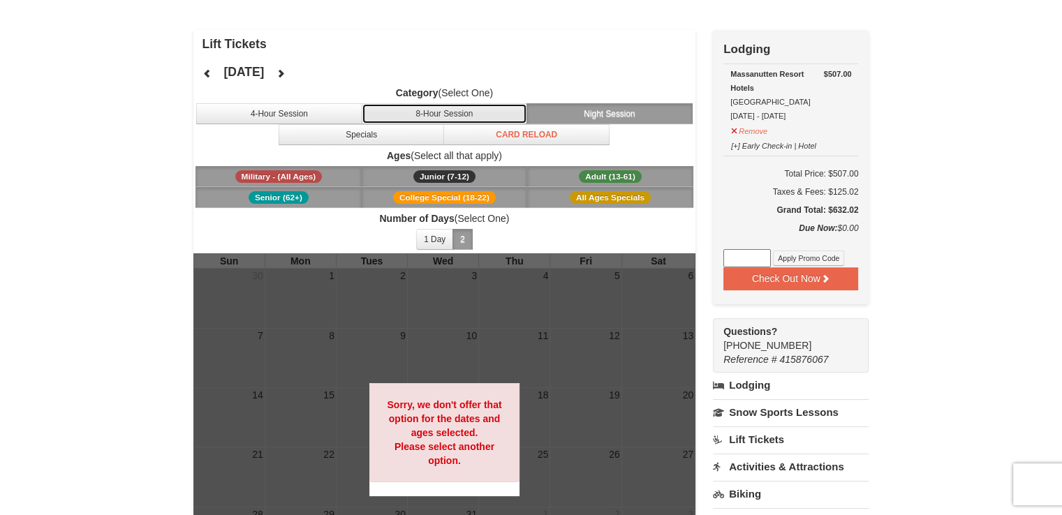
click at [408, 115] on button "8-Hour Session" at bounding box center [445, 113] width 166 height 21
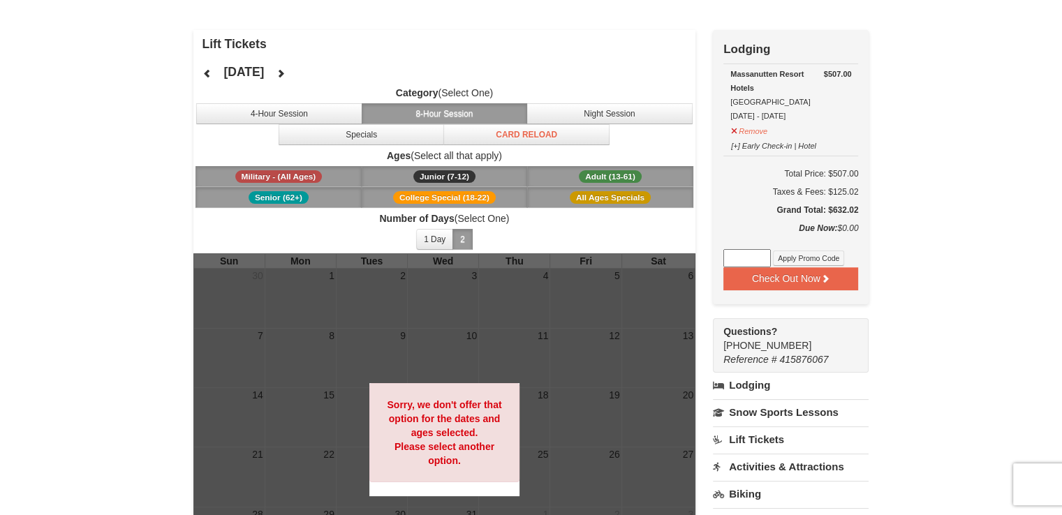
scroll to position [0, 0]
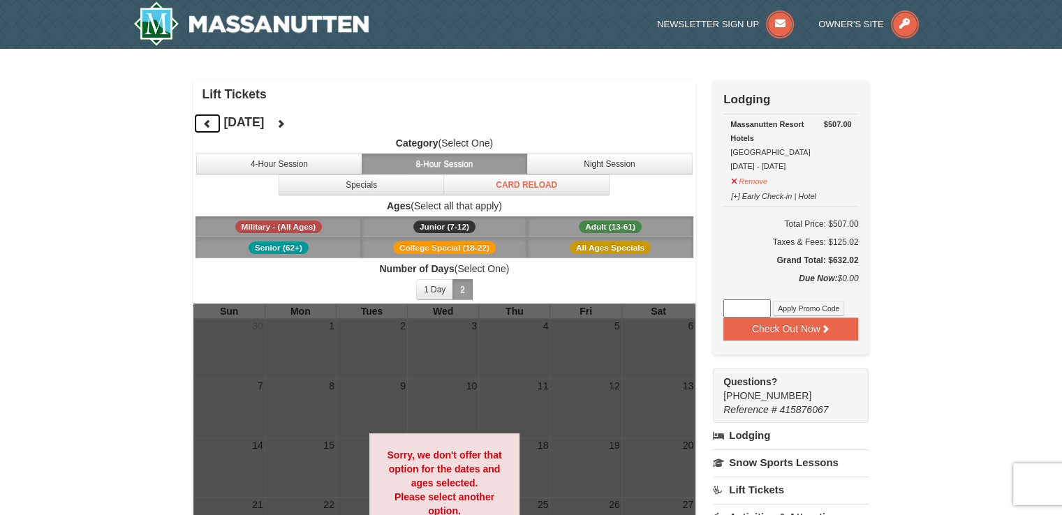
click at [208, 124] on icon at bounding box center [207, 124] width 10 height 10
click at [222, 87] on div "Lift Tickets [DATE] Category (Select One) 4-Hour Session 8-Hour Session Night S…" at bounding box center [444, 380] width 503 height 601
